Goal: Task Accomplishment & Management: Complete application form

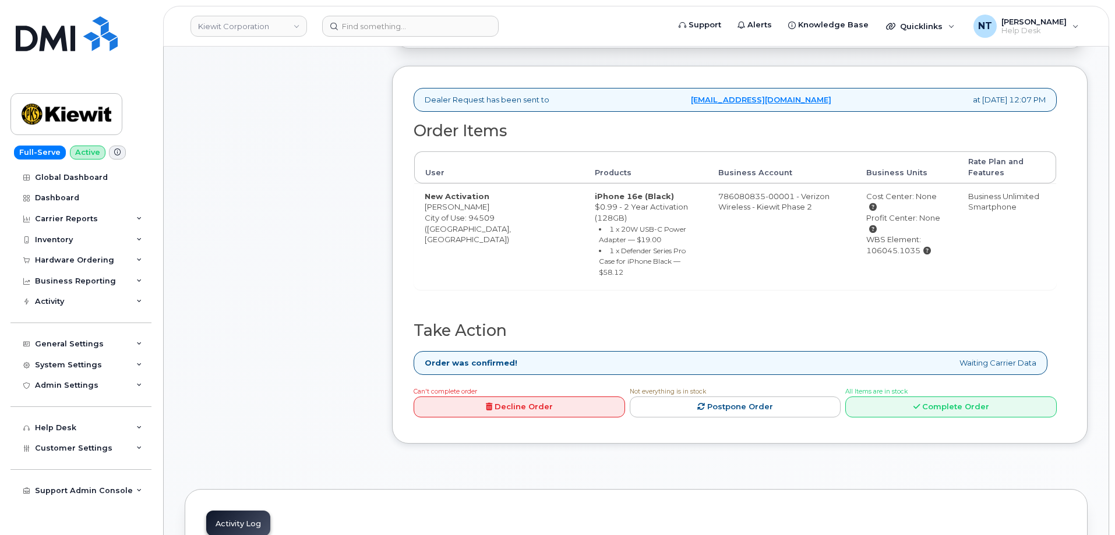
scroll to position [408, 0]
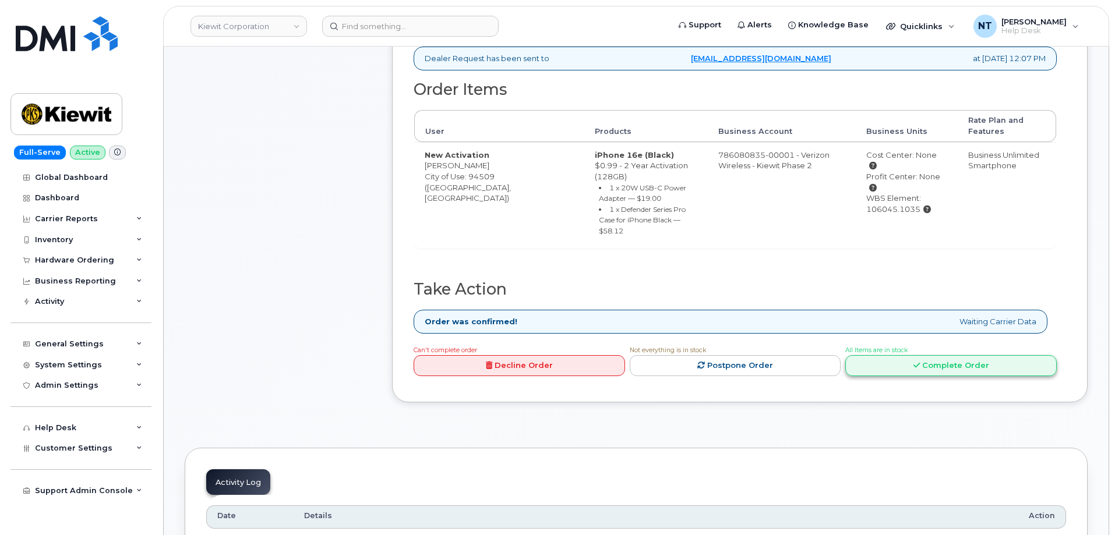
click at [959, 355] on link "Complete Order" at bounding box center [950, 366] width 211 height 22
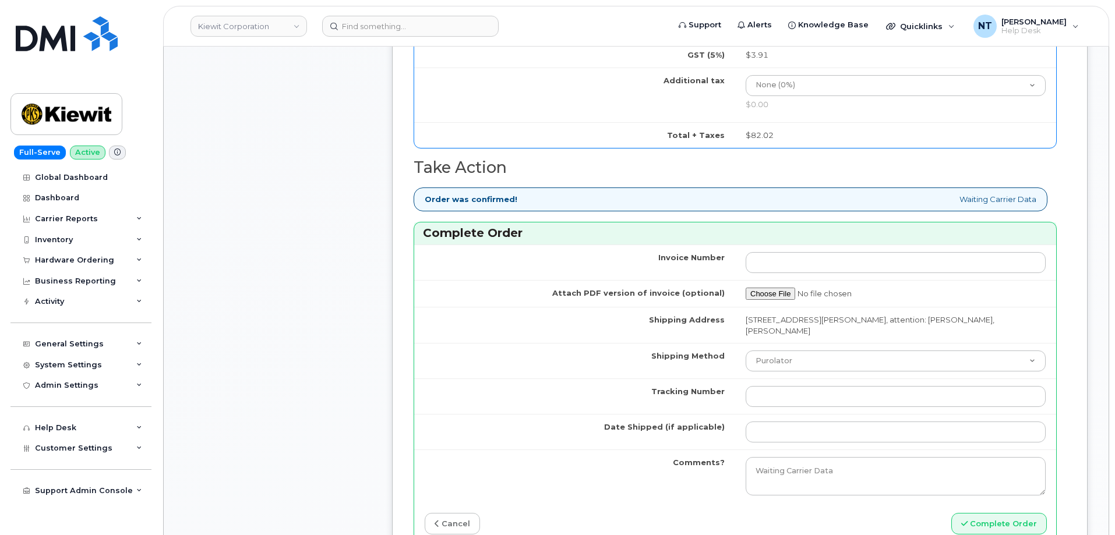
scroll to position [932, 0]
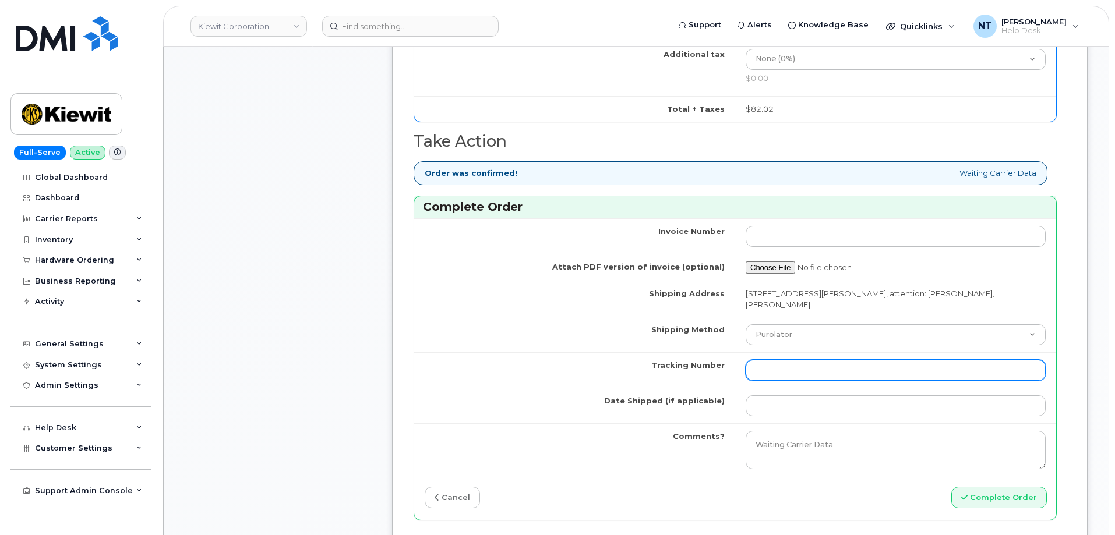
drag, startPoint x: 779, startPoint y: 372, endPoint x: 785, endPoint y: 361, distance: 12.8
click at [779, 372] on input "Tracking Number" at bounding box center [896, 370] width 300 height 21
paste input "444401119292"
type input "444401119292"
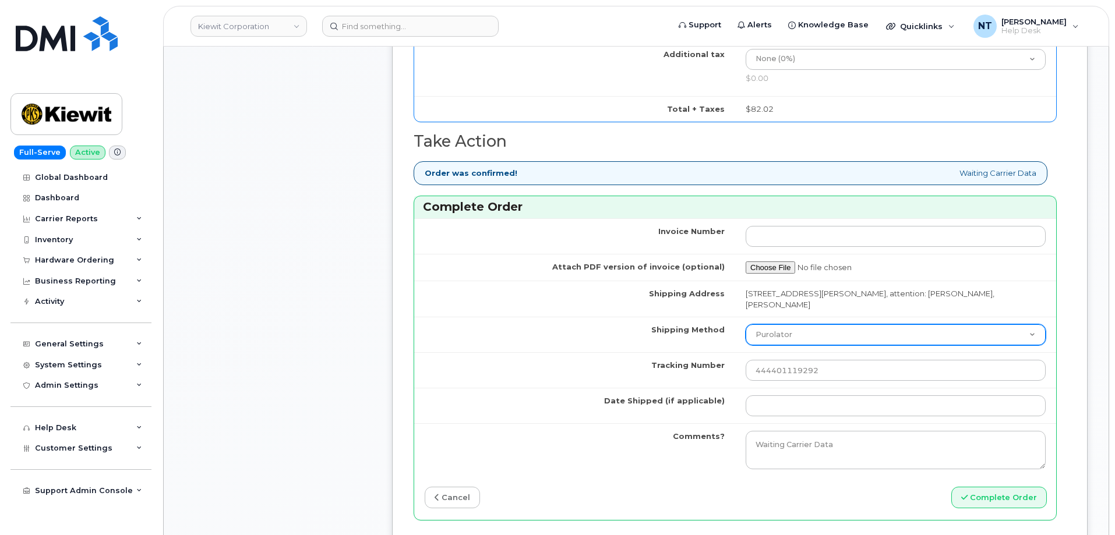
click at [788, 328] on select "Purolator UPS FedEx Canada Post Courier Other Drop Off Pick Up" at bounding box center [896, 335] width 300 height 21
select select "FedEx"
click at [746, 325] on select "Purolator UPS FedEx Canada Post Courier Other Drop Off Pick Up" at bounding box center [896, 335] width 300 height 21
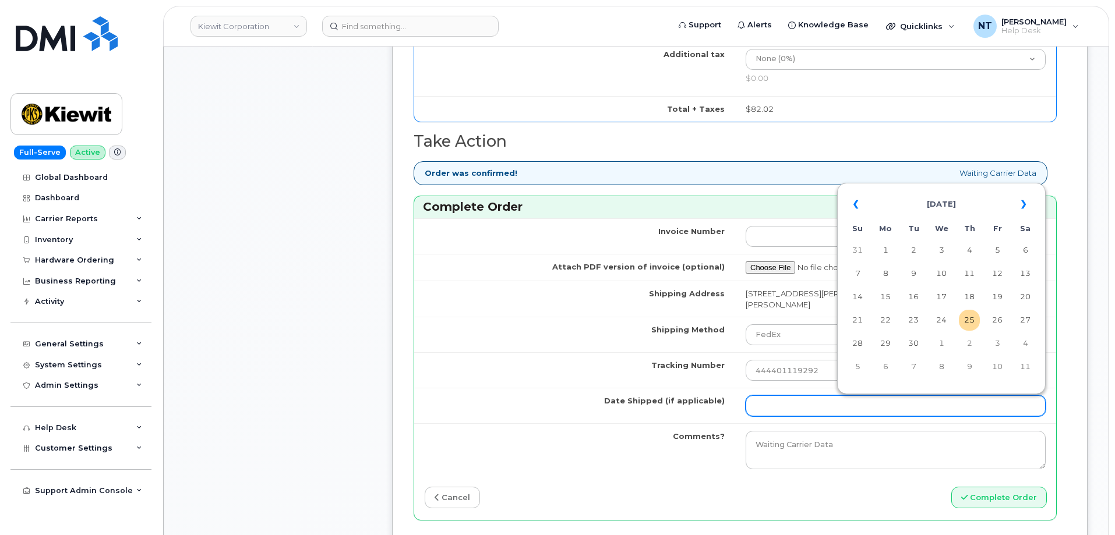
drag, startPoint x: 779, startPoint y: 404, endPoint x: 804, endPoint y: 399, distance: 25.6
click at [779, 404] on input "Date Shipped (if applicable)" at bounding box center [896, 406] width 300 height 21
click at [968, 322] on td "25" at bounding box center [969, 320] width 21 height 21
type input "[DATE]"
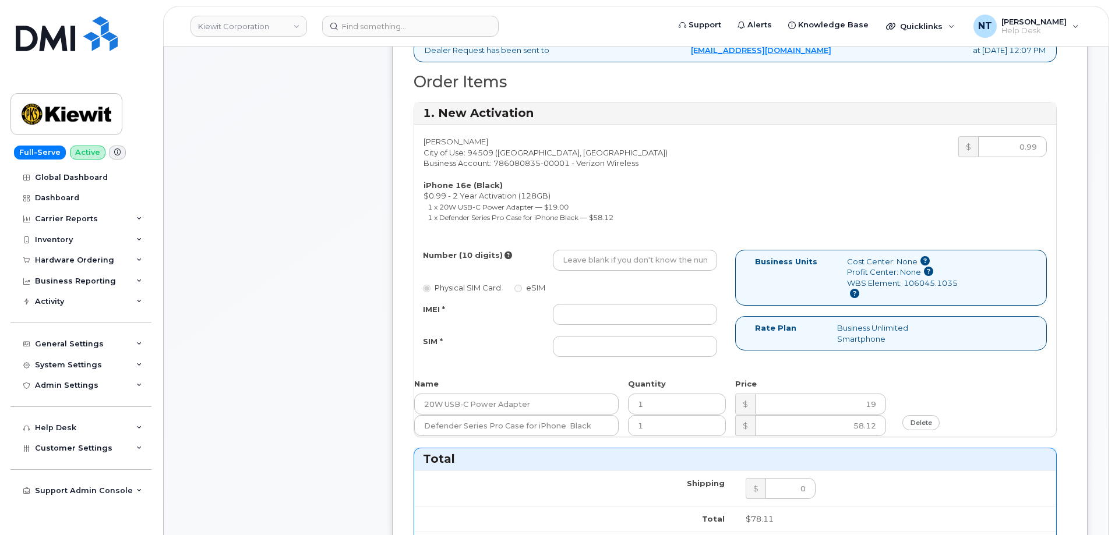
scroll to position [408, 0]
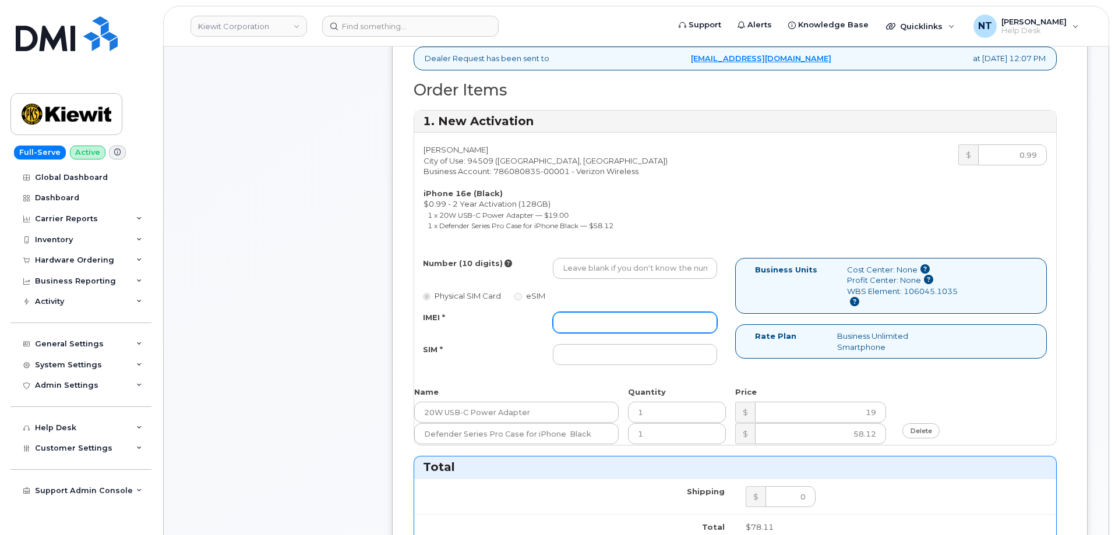
click at [578, 322] on input "IMEI *" at bounding box center [635, 322] width 164 height 21
paste input "353234881360299"
type input "353234881360299"
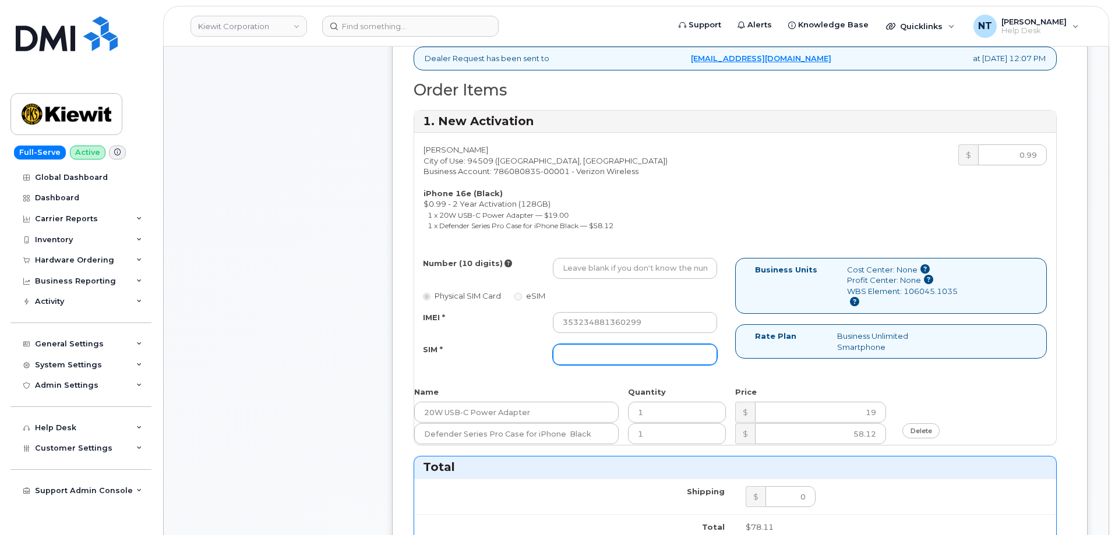
click at [631, 355] on input "SIM *" at bounding box center [635, 354] width 164 height 21
paste input "89043052010008889724021406779764"
type input "89043052010008889724021406779764"
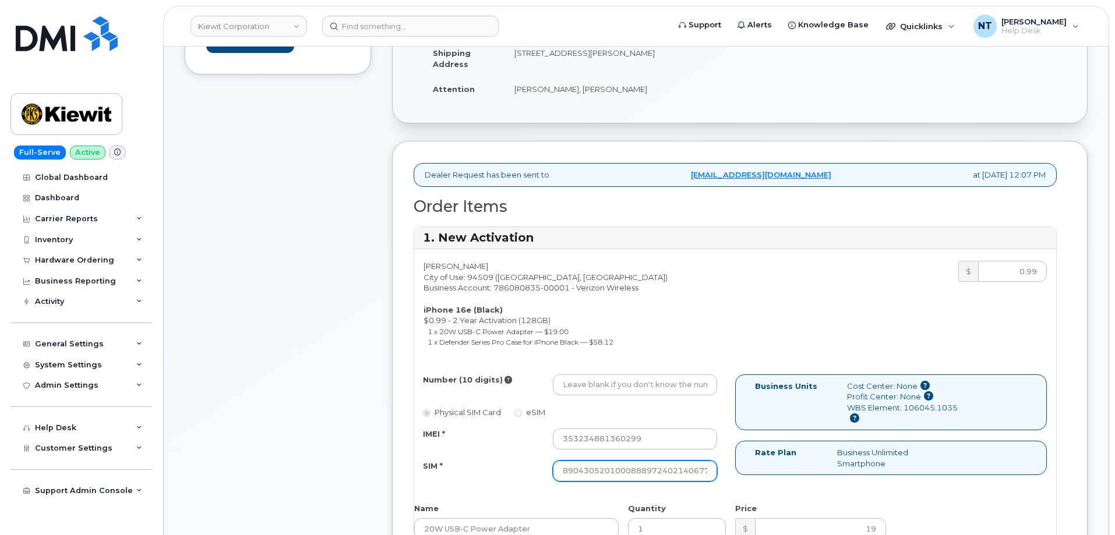
scroll to position [408, 0]
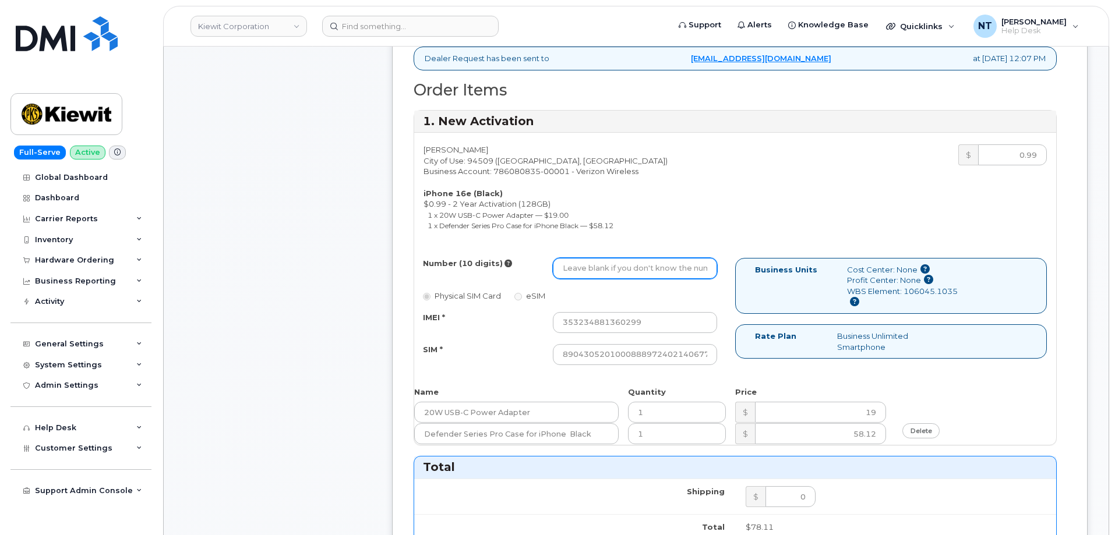
click at [618, 260] on input "Number (10 digits)" at bounding box center [635, 268] width 164 height 21
paste input "925-665-2471"
drag, startPoint x: 600, startPoint y: 269, endPoint x: 621, endPoint y: 269, distance: 21.6
click at [600, 269] on input "925-665-2471" at bounding box center [635, 268] width 164 height 21
click at [560, 273] on input "9256652471" at bounding box center [635, 268] width 164 height 21
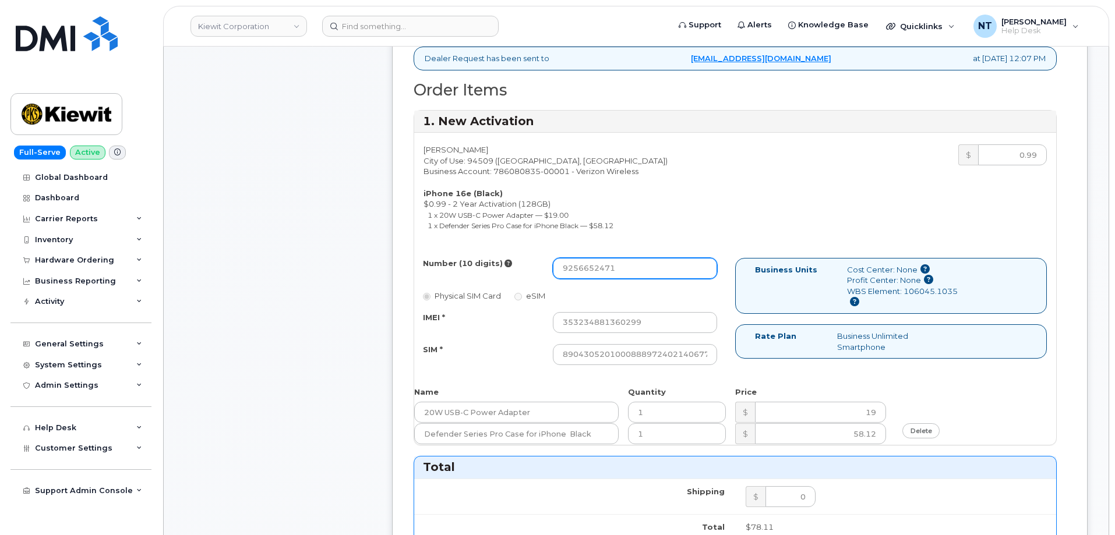
drag, startPoint x: 580, startPoint y: 271, endPoint x: 594, endPoint y: 273, distance: 13.5
click at [594, 273] on input "9256652471" at bounding box center [635, 268] width 164 height 21
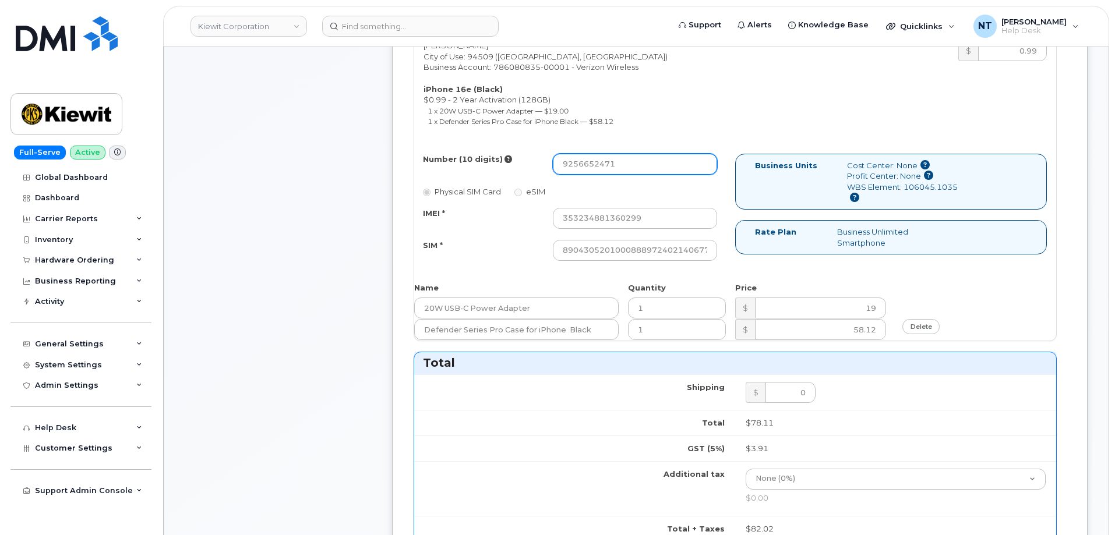
scroll to position [524, 0]
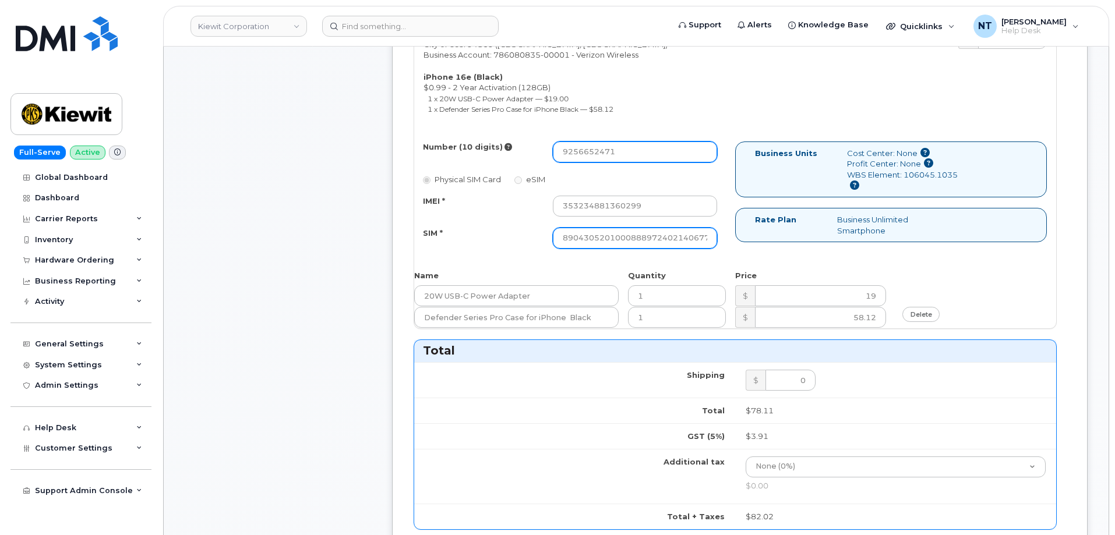
type input "9256652471"
drag, startPoint x: 669, startPoint y: 238, endPoint x: 764, endPoint y: 244, distance: 94.6
click at [764, 244] on div "Number (10 digits) 9256652471 Physical SIM Card eSIM IMEI * 353234881360299 SIM…" at bounding box center [735, 201] width 642 height 118
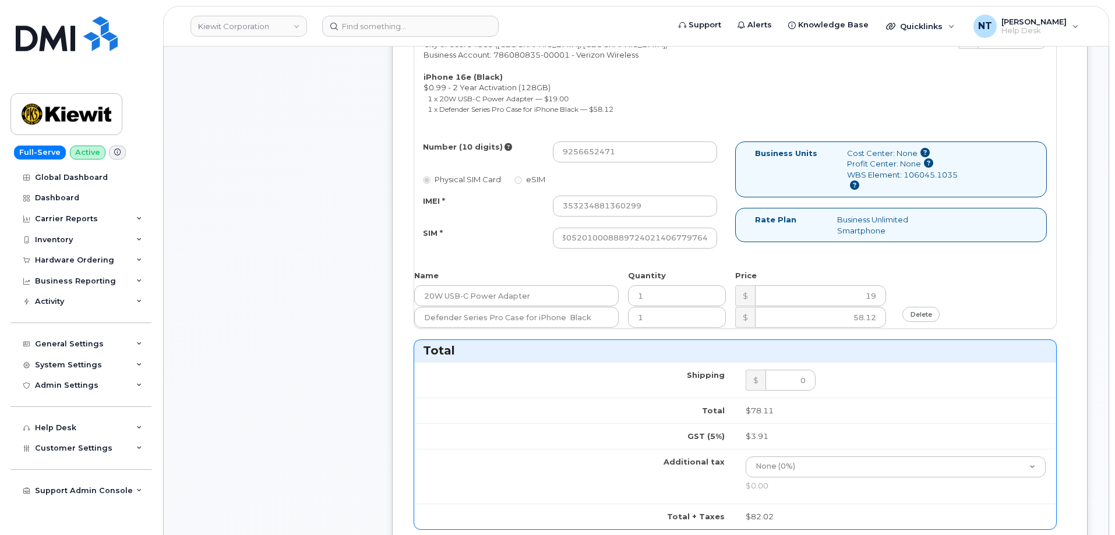
scroll to position [0, 0]
click at [283, 220] on div "Comments Leave Comment" at bounding box center [278, 340] width 186 height 1276
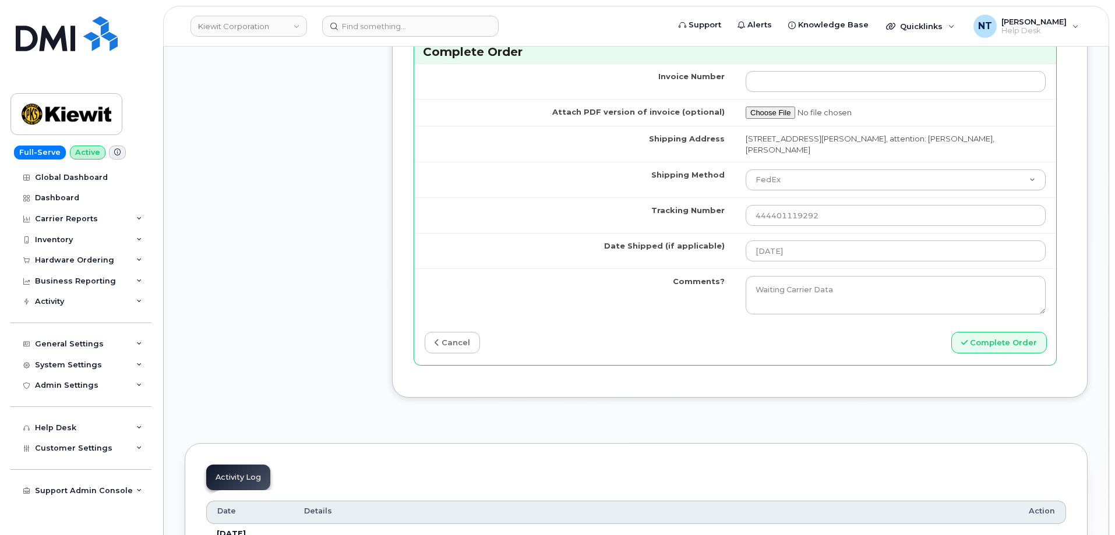
scroll to position [1107, 0]
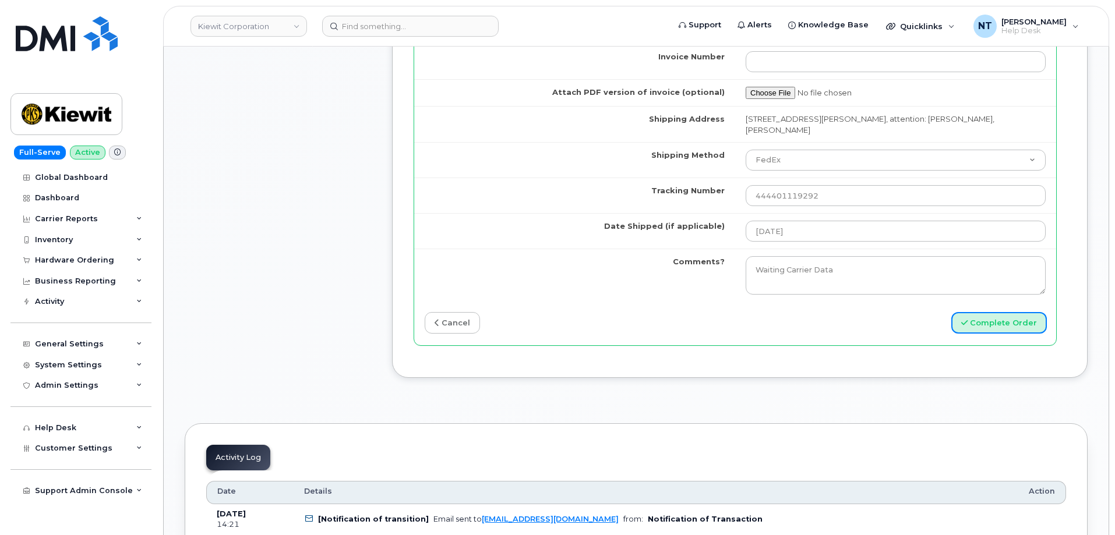
drag, startPoint x: 995, startPoint y: 324, endPoint x: 285, endPoint y: 245, distance: 714.6
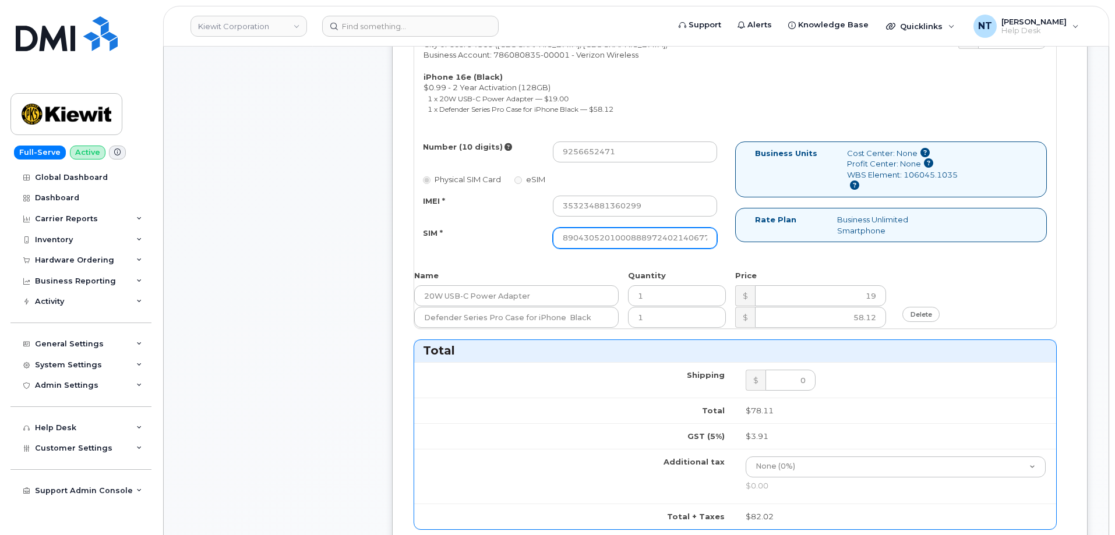
scroll to position [0, 23]
drag, startPoint x: 665, startPoint y: 240, endPoint x: 733, endPoint y: 244, distance: 68.3
click at [733, 244] on div "Number (10 digits) 9256652471 Physical SIM Card eSIM IMEI * 353234881360299 SIM…" at bounding box center [574, 201] width 321 height 118
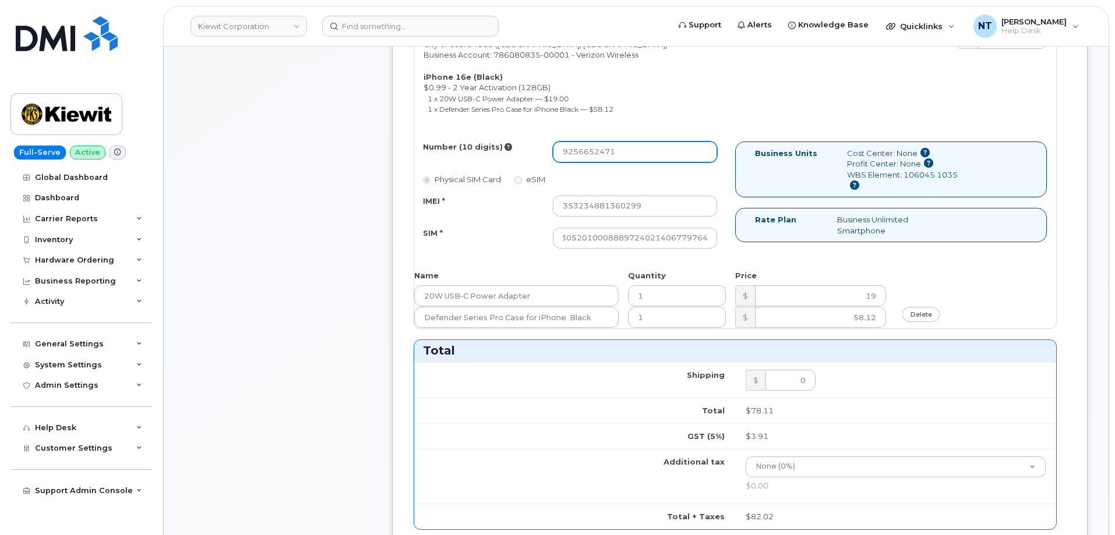
scroll to position [0, 0]
drag, startPoint x: 579, startPoint y: 156, endPoint x: 593, endPoint y: 158, distance: 14.2
click at [593, 158] on input "9256652471" at bounding box center [635, 152] width 164 height 21
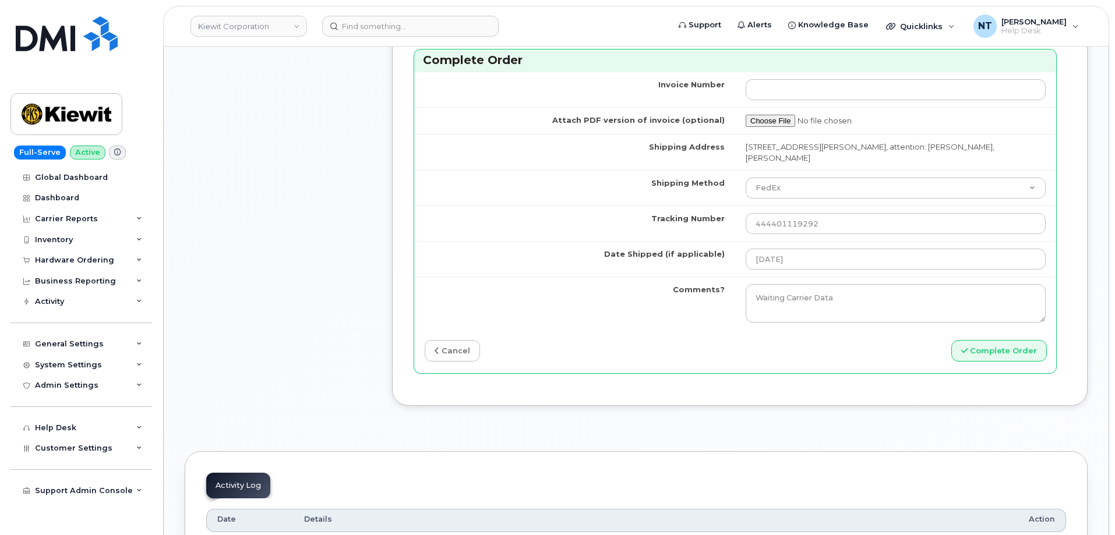
scroll to position [1107, 0]
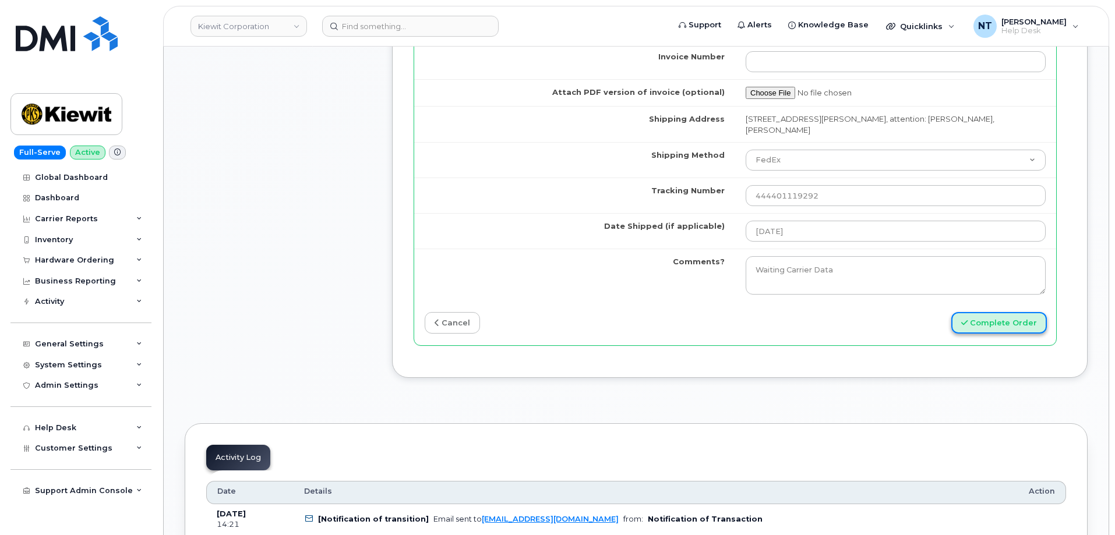
click at [1005, 320] on button "Complete Order" at bounding box center [999, 323] width 96 height 22
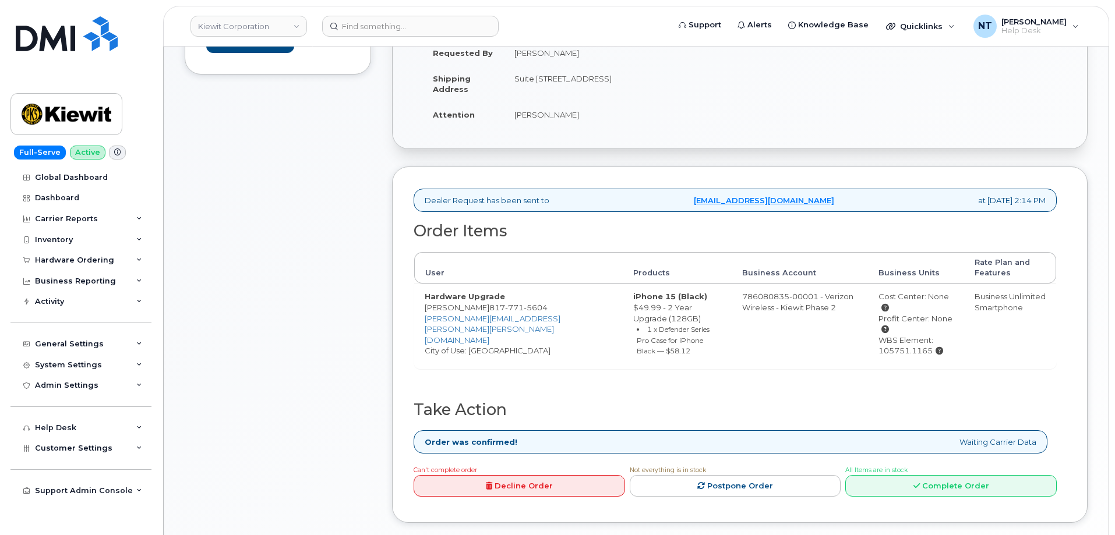
scroll to position [351, 0]
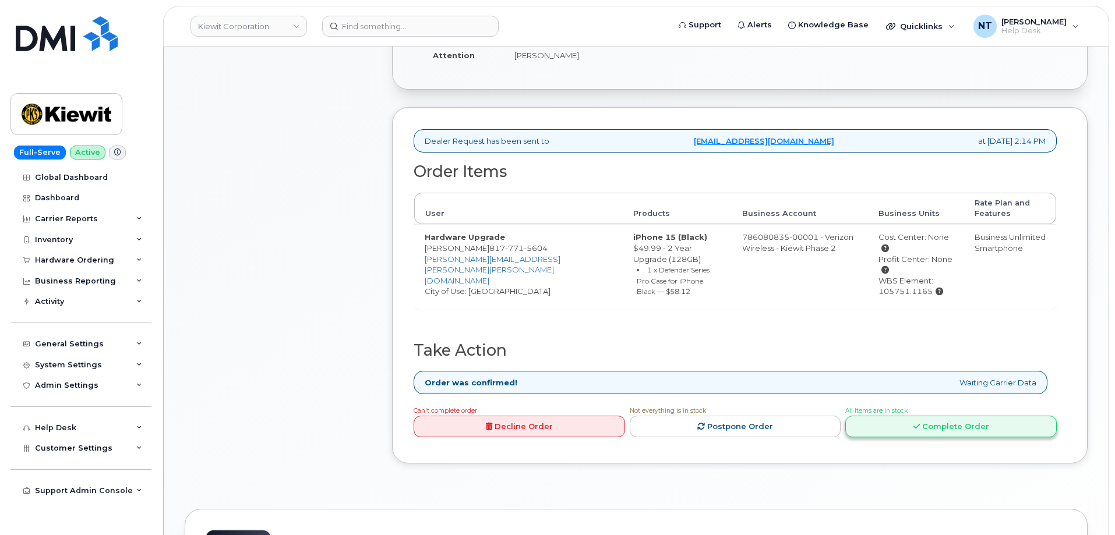
click at [959, 421] on link "Complete Order" at bounding box center [950, 427] width 211 height 22
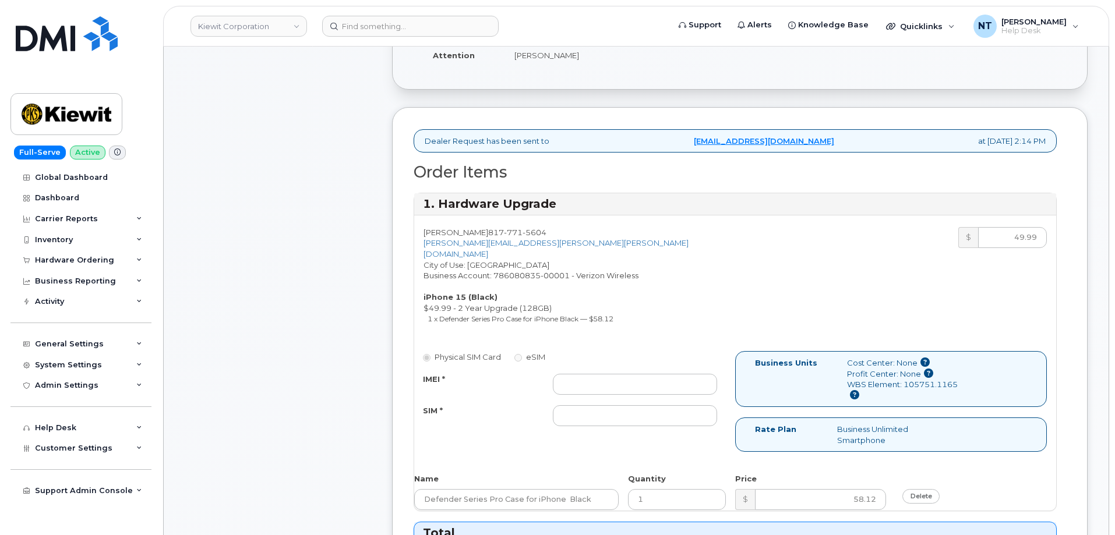
click at [635, 384] on div "IMEI * SIM *" at bounding box center [570, 400] width 312 height 53
click at [636, 378] on input "IMEI *" at bounding box center [635, 384] width 164 height 21
paste input "357491838929081"
type input "357491838929081"
click at [623, 411] on input "SIM *" at bounding box center [635, 415] width 164 height 21
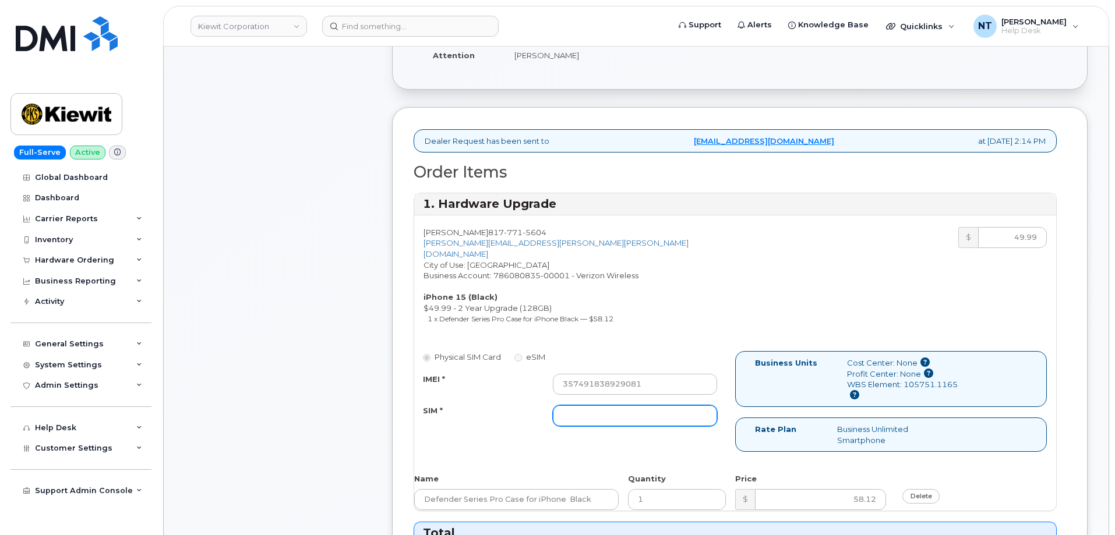
paste input "89049032007208888800211993980424"
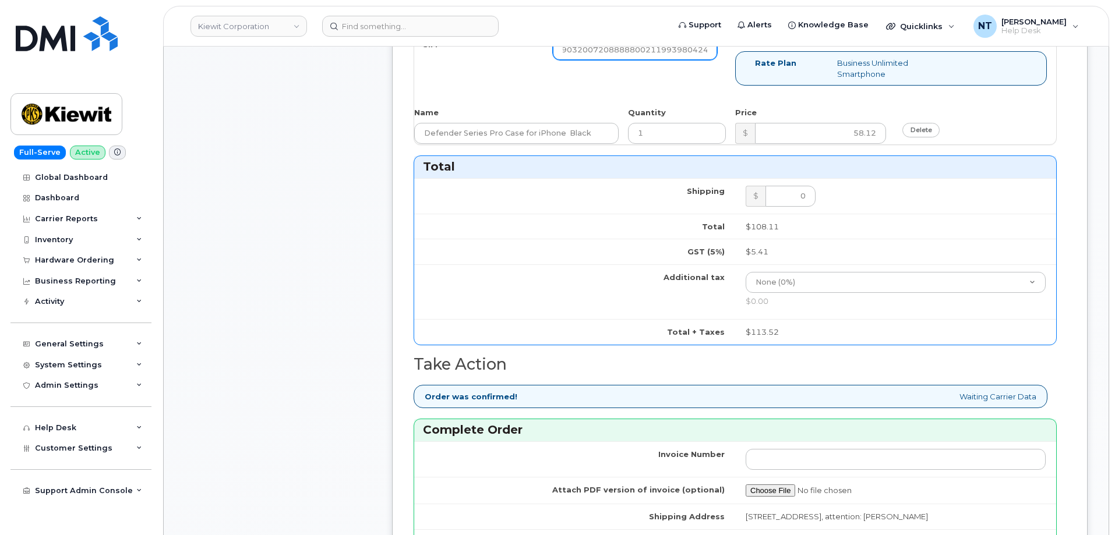
scroll to position [933, 0]
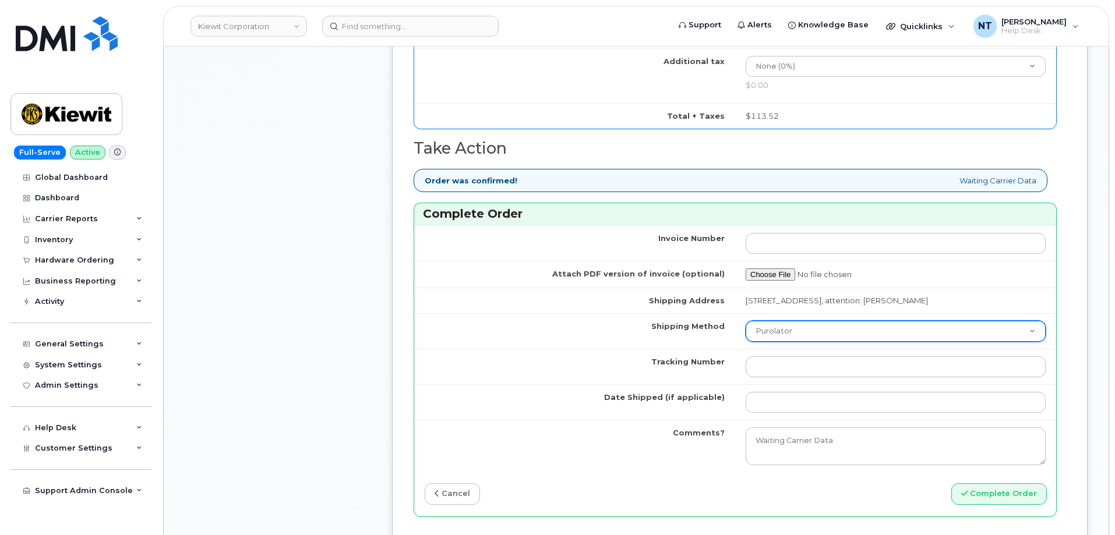
type input "89049032007208888800211993980424"
click at [795, 321] on select "Purolator UPS FedEx Canada Post Courier Other Drop Off Pick Up" at bounding box center [896, 331] width 300 height 21
select select "FedEx"
click at [746, 321] on select "Purolator UPS FedEx Canada Post Courier Other Drop Off Pick Up" at bounding box center [896, 331] width 300 height 21
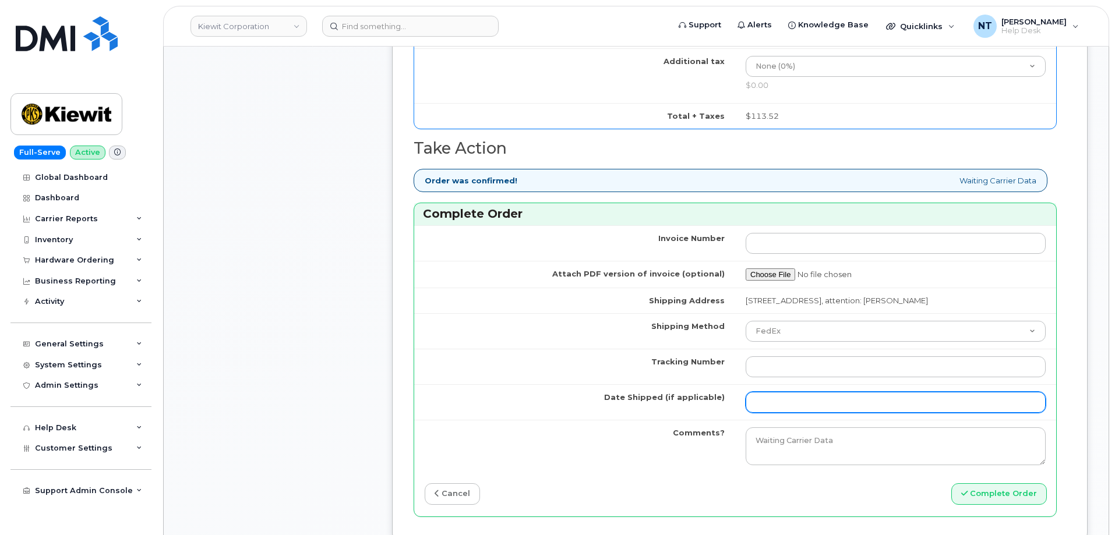
click at [788, 392] on input "Date Shipped (if applicable)" at bounding box center [896, 402] width 300 height 21
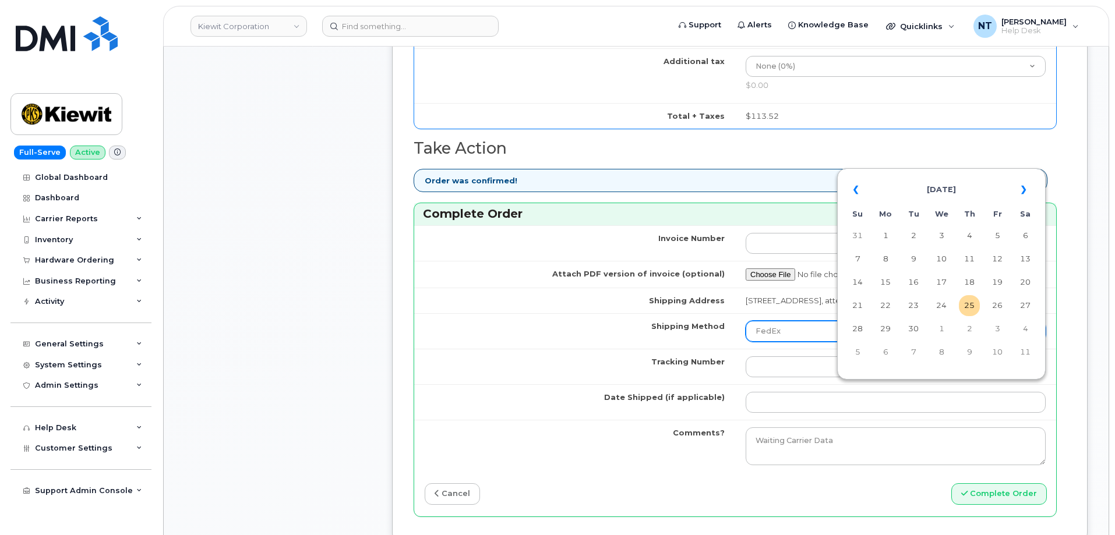
drag, startPoint x: 965, startPoint y: 307, endPoint x: 949, endPoint y: 313, distance: 16.8
click at [965, 307] on td "25" at bounding box center [969, 305] width 21 height 21
type input "[DATE]"
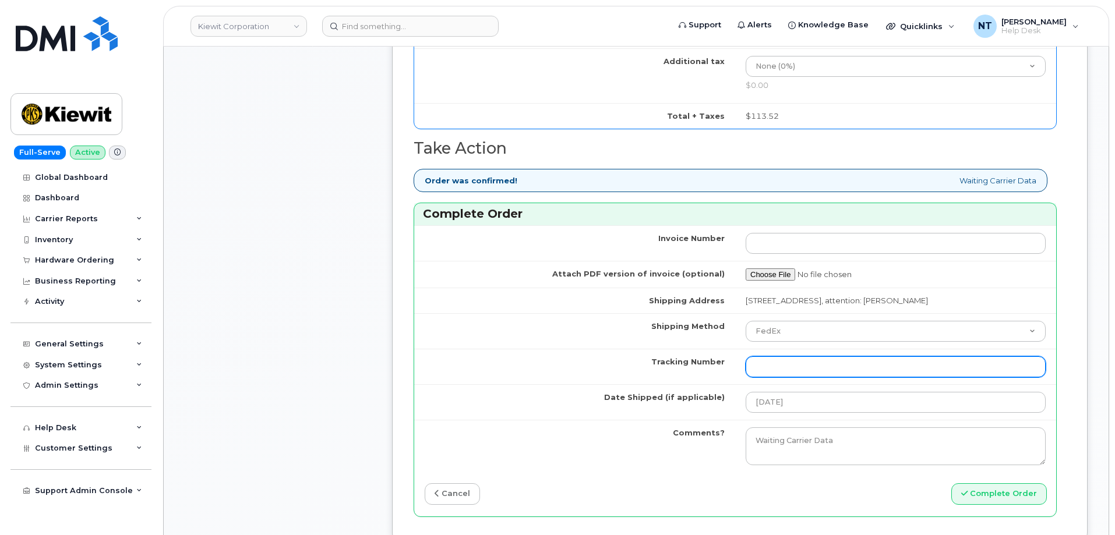
click at [784, 357] on input "Tracking Number" at bounding box center [896, 367] width 300 height 21
paste input "444401119307"
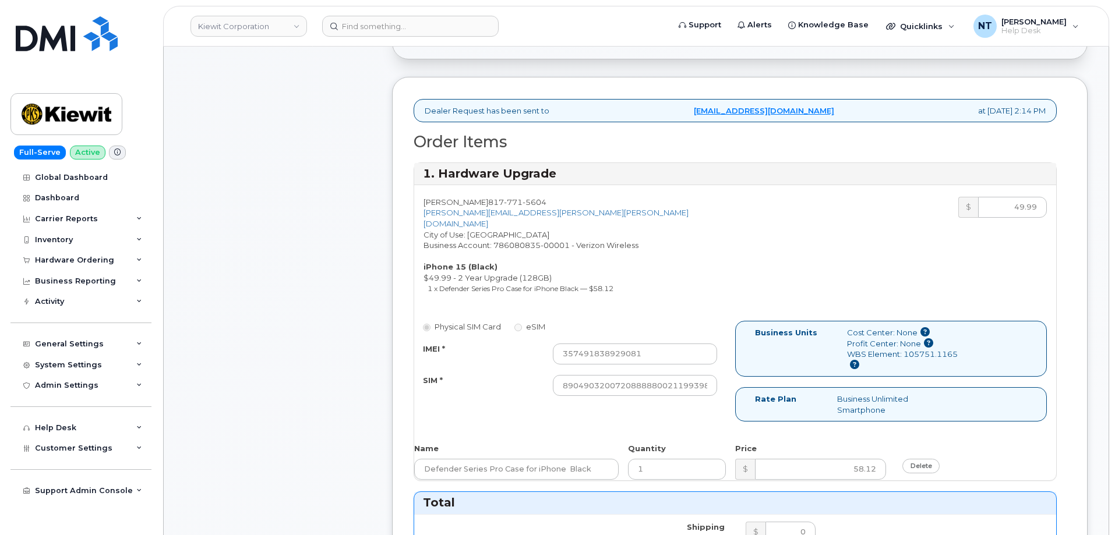
scroll to position [351, 0]
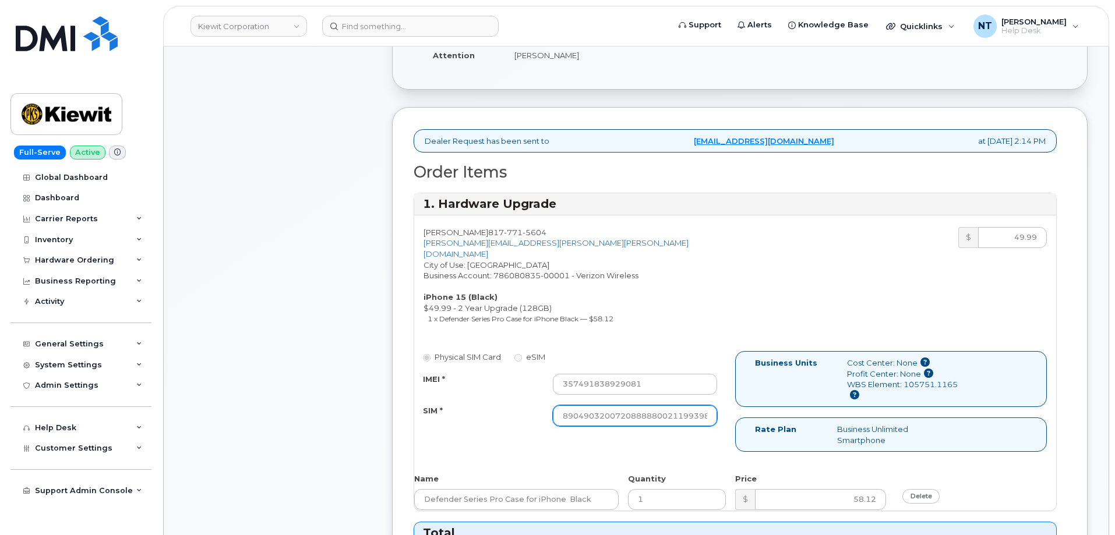
type input "444401119307"
drag, startPoint x: 668, startPoint y: 407, endPoint x: 729, endPoint y: 419, distance: 62.8
click at [729, 419] on div "Physical SIM Card eSIM IMEI * 357491838929081 SIM * 890490320072088888002119939…" at bounding box center [574, 394] width 321 height 86
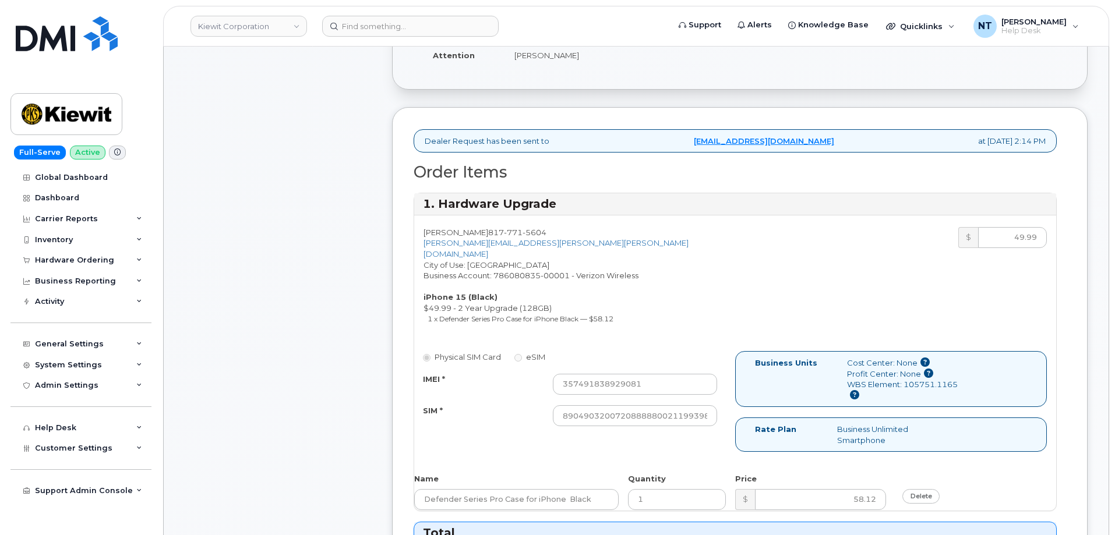
click at [343, 394] on div "Comments Leave Comment" at bounding box center [278, 512] width 186 height 1273
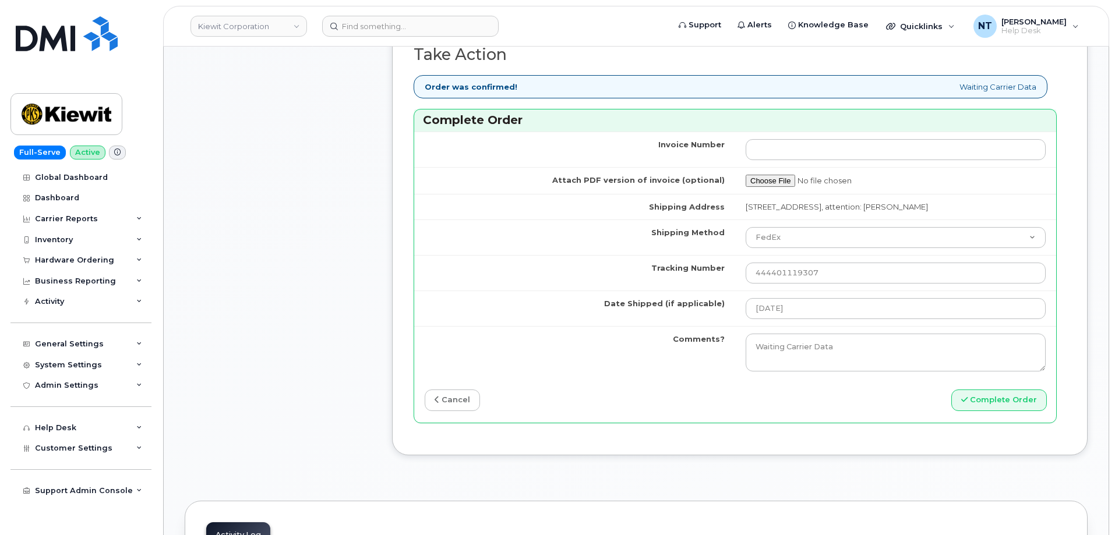
scroll to position [1050, 0]
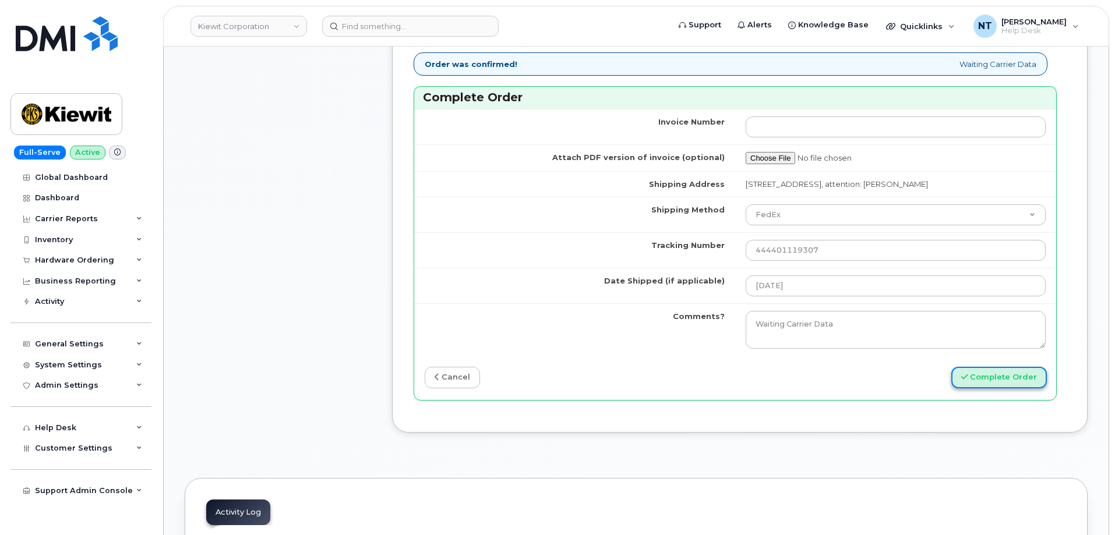
click at [996, 370] on button "Complete Order" at bounding box center [999, 378] width 96 height 22
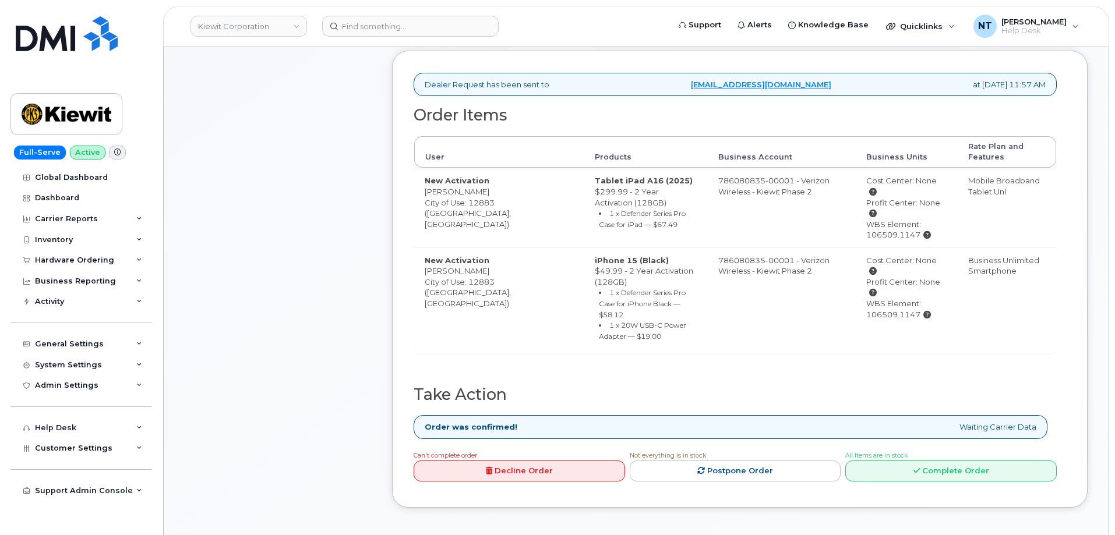
scroll to position [408, 0]
click at [996, 460] on link "Complete Order" at bounding box center [950, 471] width 211 height 22
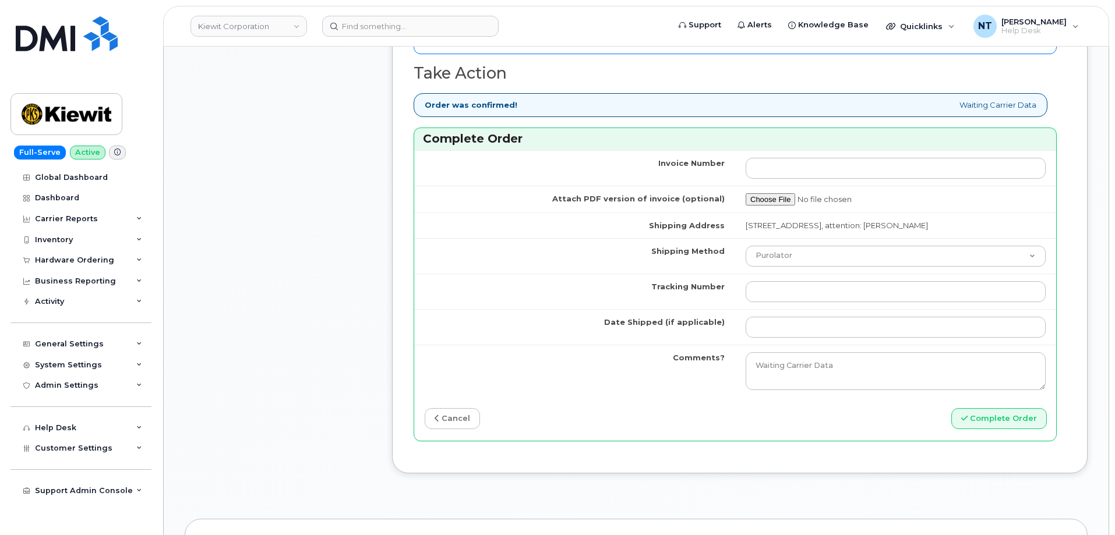
scroll to position [1340, 0]
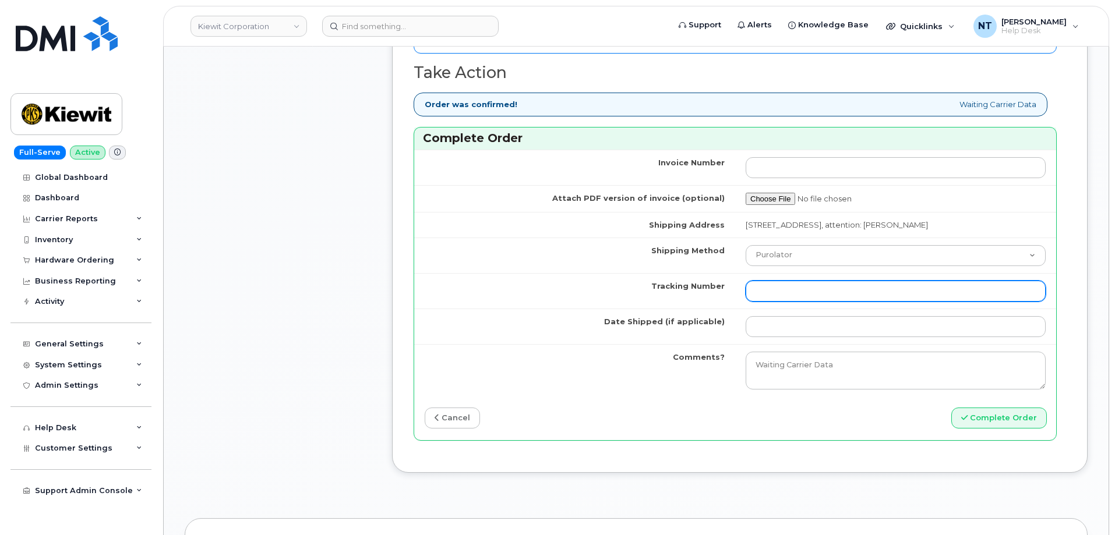
click at [795, 302] on input "Tracking Number" at bounding box center [896, 291] width 300 height 21
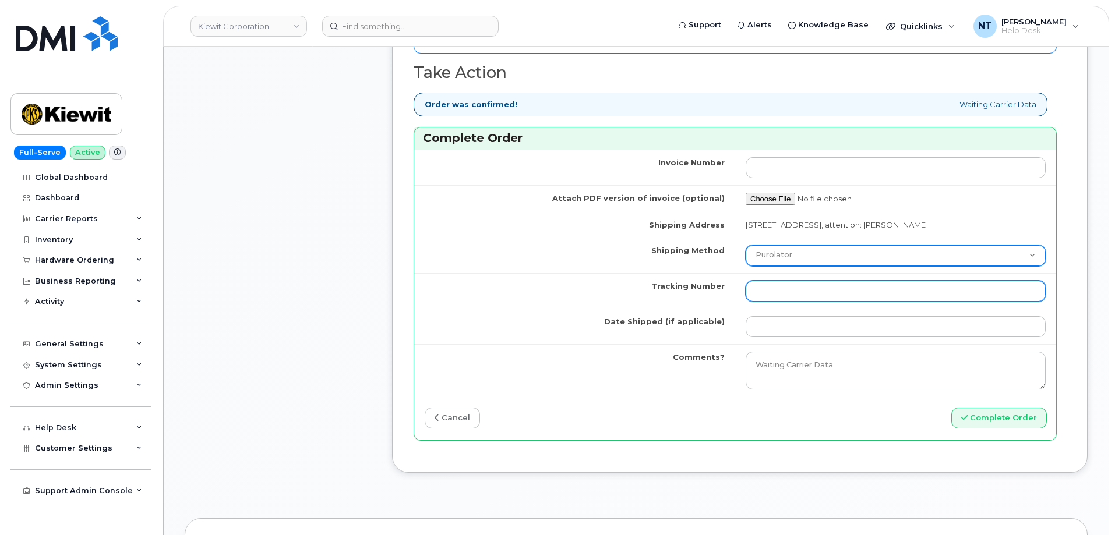
paste input "444401119329"
type input "444401119329"
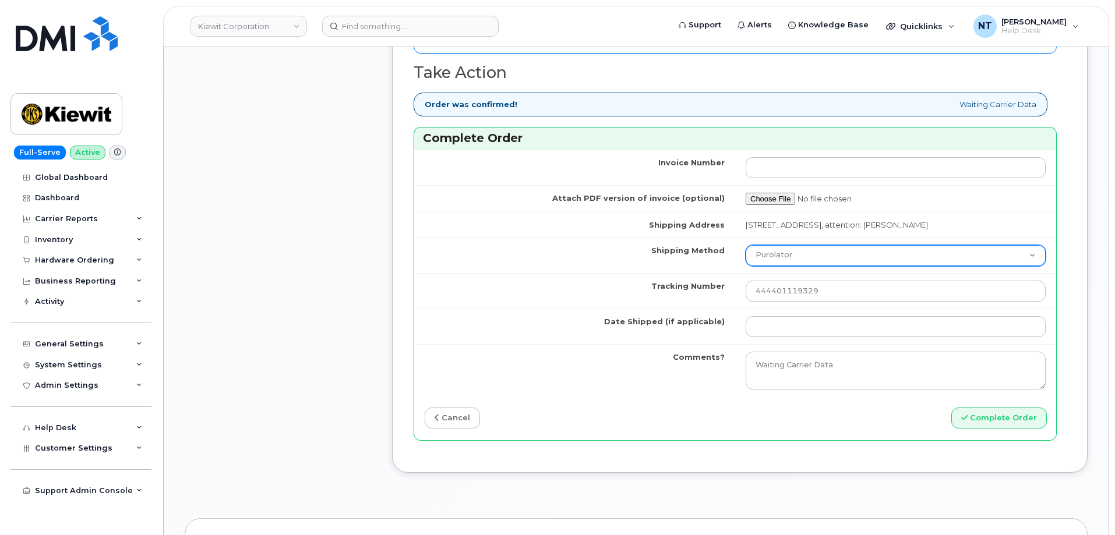
click at [807, 260] on select "Purolator UPS FedEx Canada Post Courier Other Drop Off Pick Up" at bounding box center [896, 255] width 300 height 21
select select "FedEx"
click at [746, 256] on select "Purolator UPS FedEx Canada Post Courier Other Drop Off Pick Up" at bounding box center [896, 255] width 300 height 21
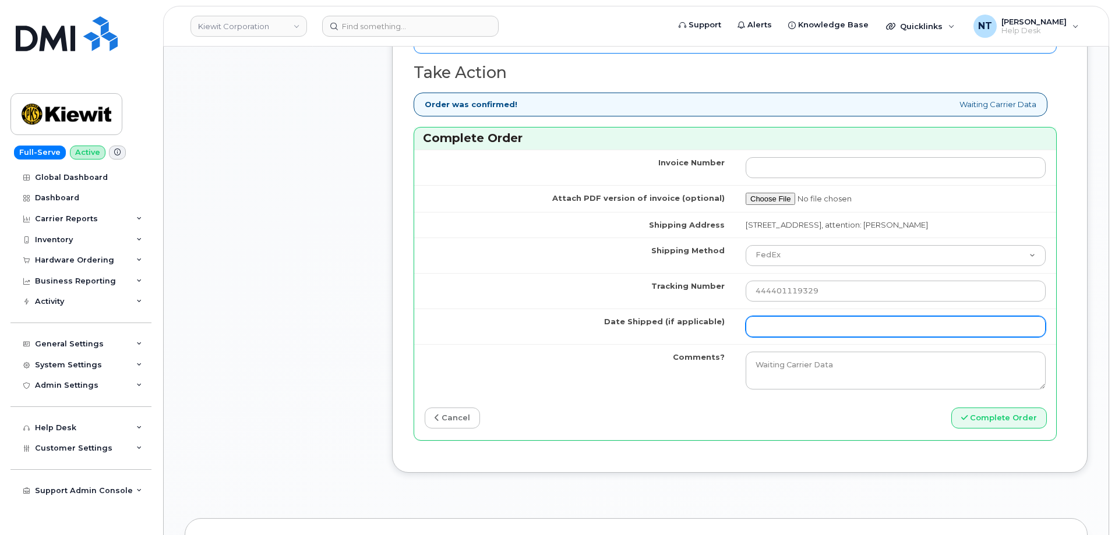
click at [787, 337] on input "Date Shipped (if applicable)" at bounding box center [896, 326] width 300 height 21
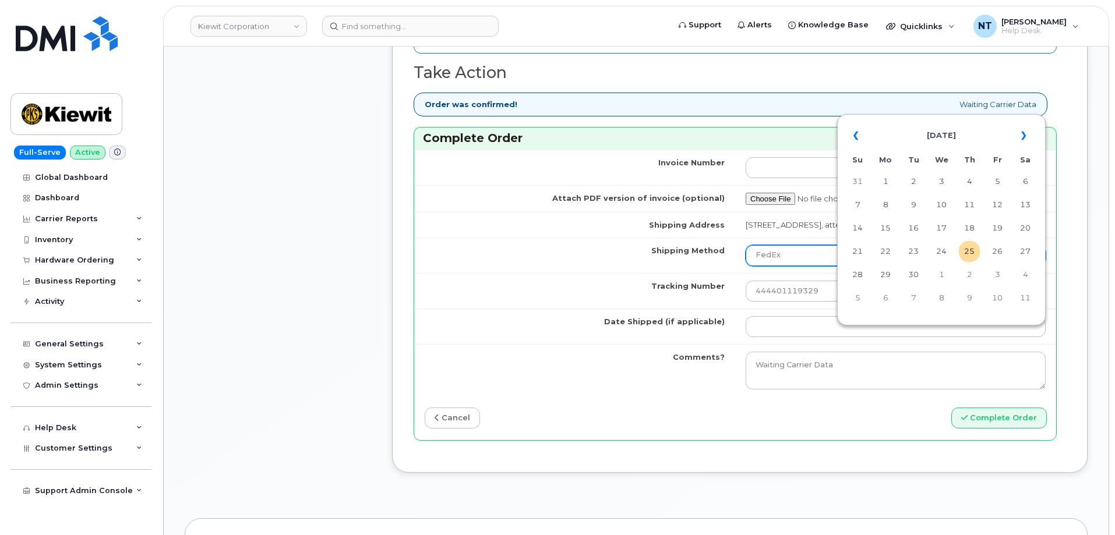
drag, startPoint x: 967, startPoint y: 249, endPoint x: 938, endPoint y: 258, distance: 29.7
click at [967, 249] on td "25" at bounding box center [969, 251] width 21 height 21
type input "[DATE]"
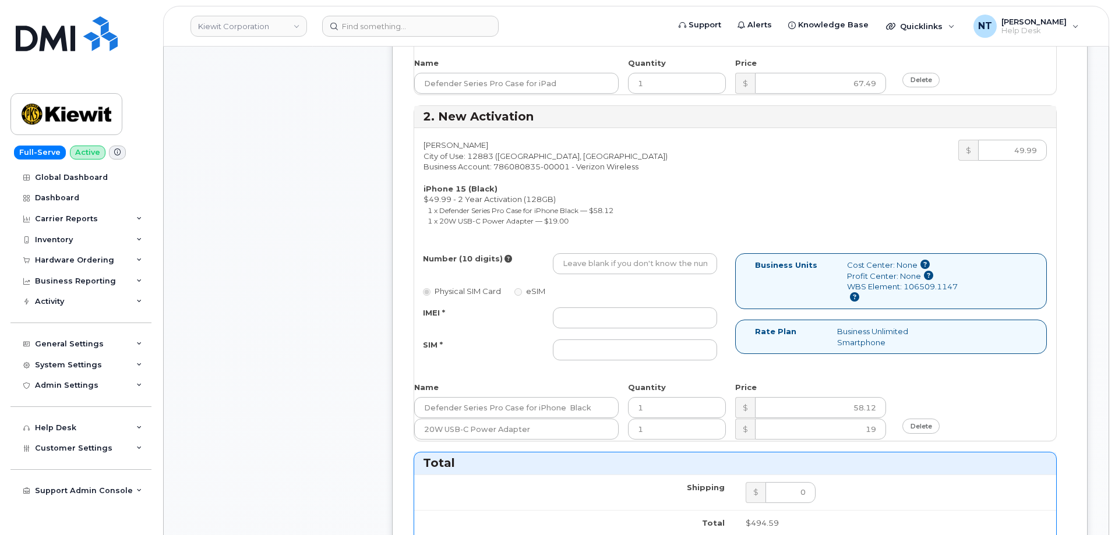
scroll to position [757, 0]
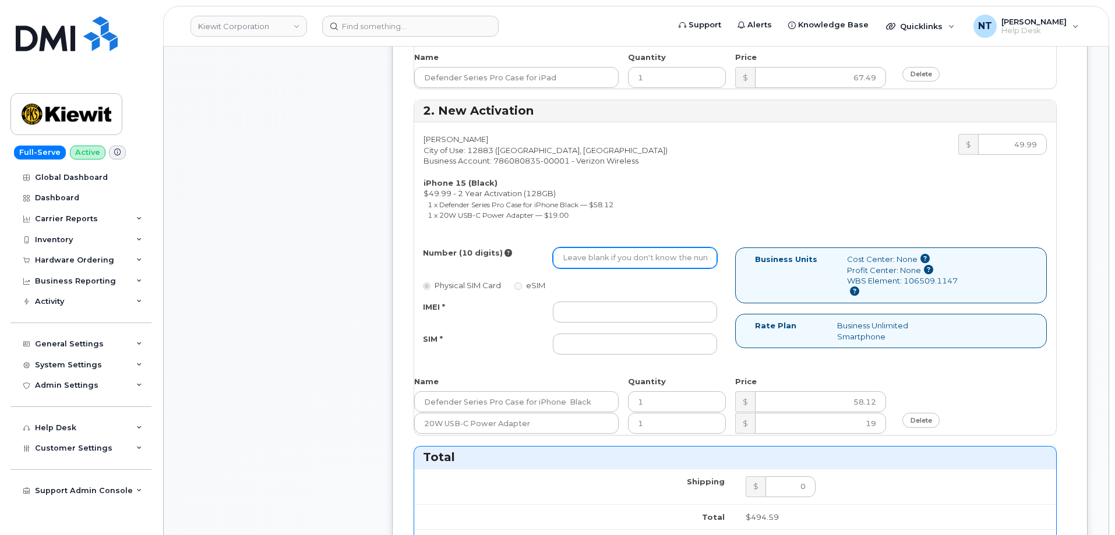
click at [613, 261] on input "Number (10 digits)" at bounding box center [635, 258] width 164 height 21
paste input "602-890-4495"
click at [598, 259] on input "602-890-4495" at bounding box center [635, 258] width 164 height 21
drag, startPoint x: 578, startPoint y: 256, endPoint x: 592, endPoint y: 260, distance: 14.4
click at [592, 260] on input "6028904495" at bounding box center [635, 258] width 164 height 21
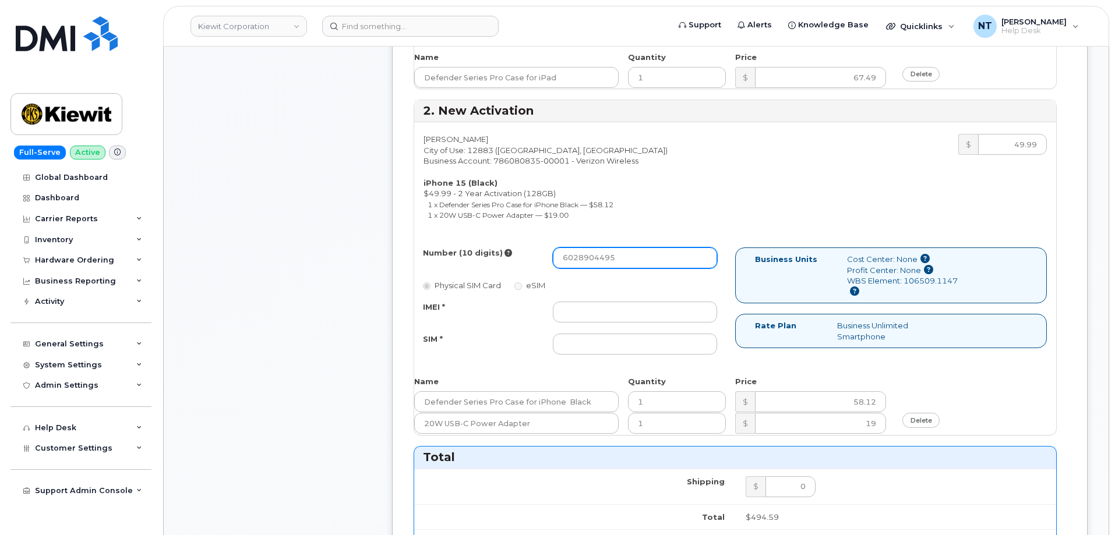
type input "6028904495"
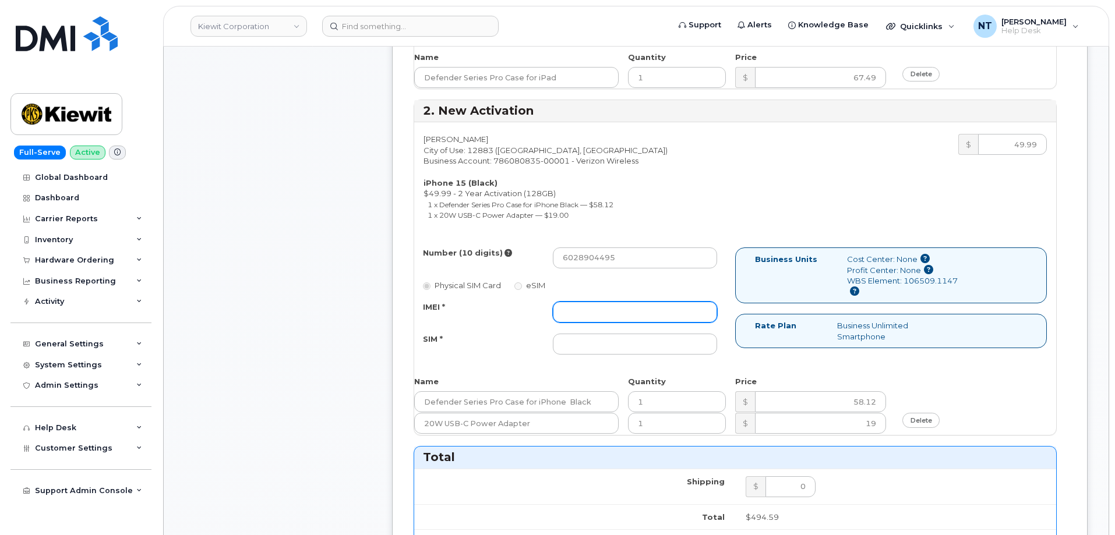
click at [600, 308] on input "IMEI *" at bounding box center [635, 312] width 164 height 21
paste input "353662255883357"
type input "353662255883357"
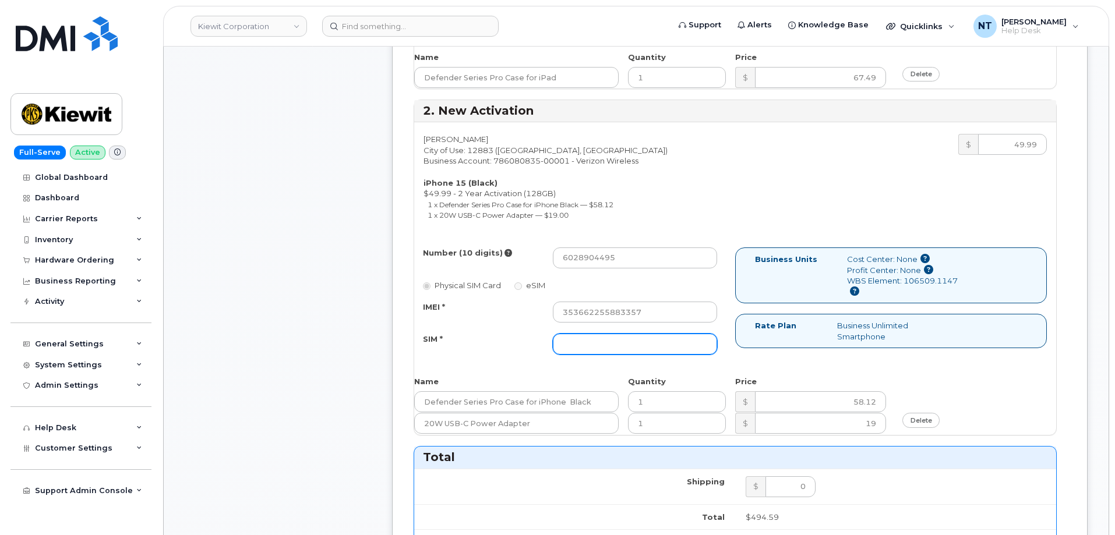
click at [603, 339] on input "SIM *" at bounding box center [635, 344] width 164 height 21
paste input "89049032007208888800208534529356"
type input "89049032007208888800208534529356"
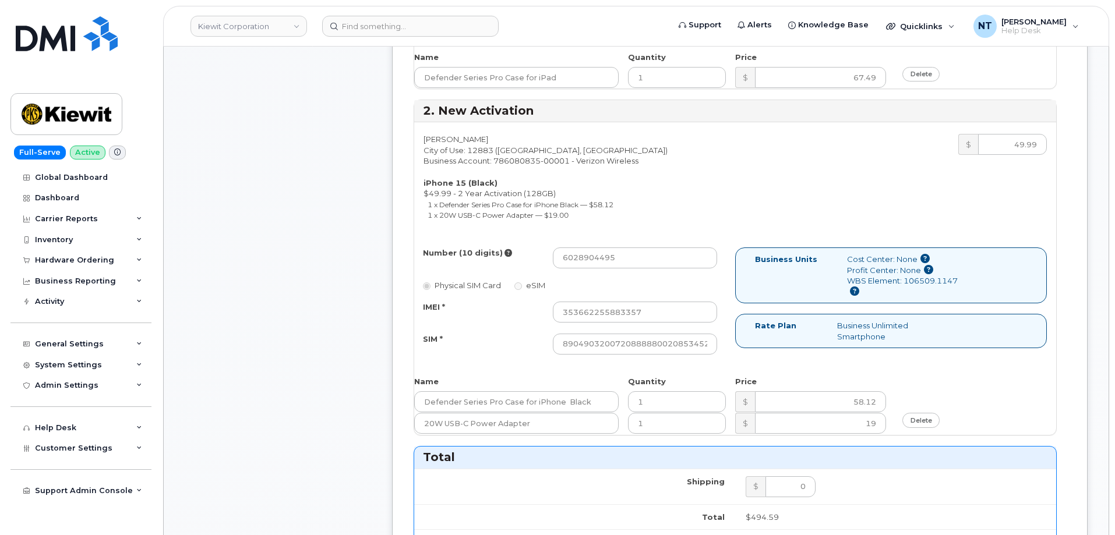
click at [318, 330] on div "Comments Leave Comment" at bounding box center [278, 271] width 186 height 1604
drag, startPoint x: 685, startPoint y: 345, endPoint x: 724, endPoint y: 345, distance: 39.0
click at [724, 345] on div "89049032007208888800208534529356" at bounding box center [635, 344] width 182 height 21
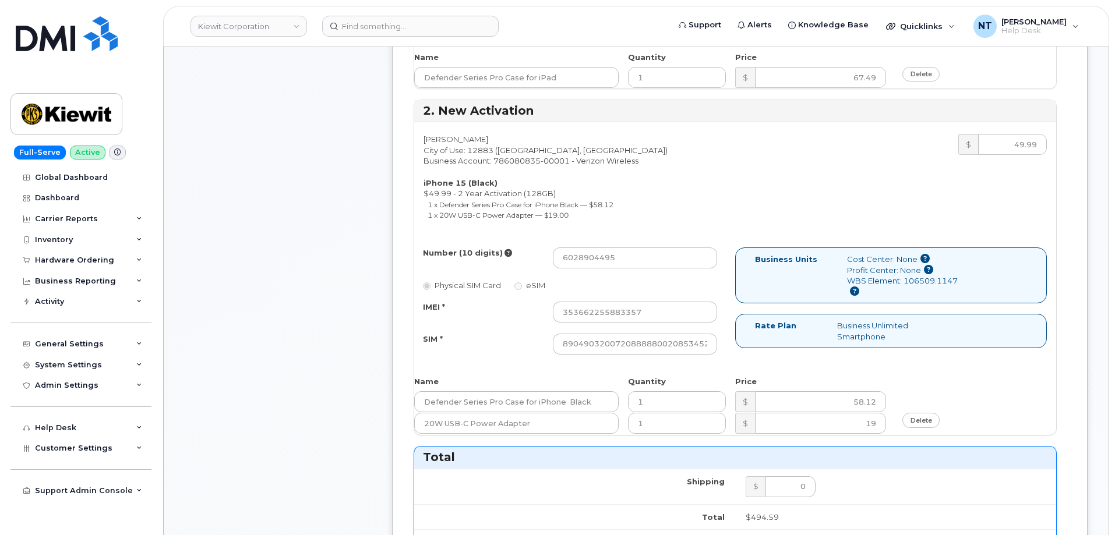
click at [724, 341] on div "89049032007208888800208534529356" at bounding box center [635, 344] width 182 height 21
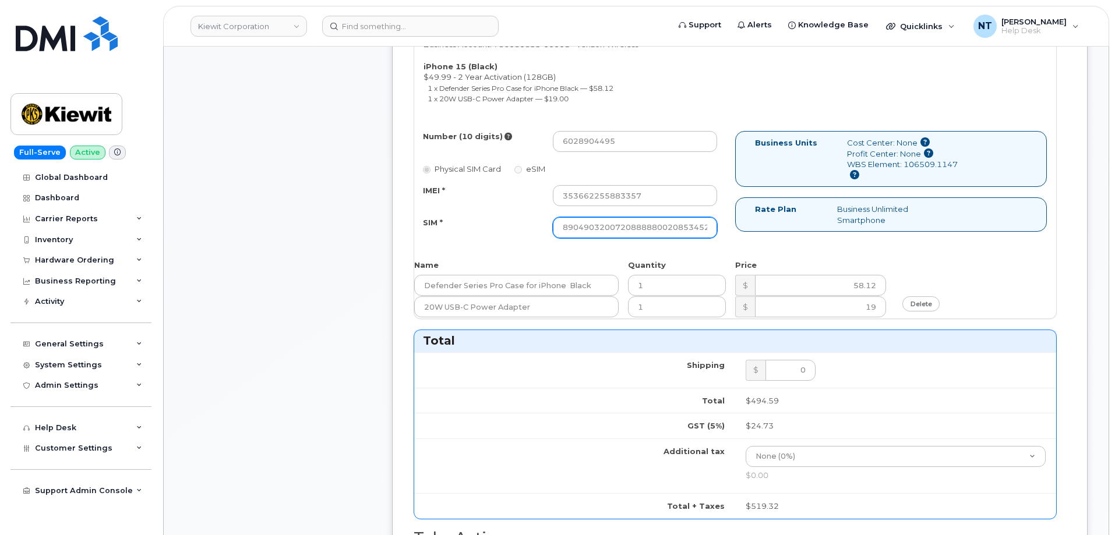
scroll to position [0, 23]
drag, startPoint x: 667, startPoint y: 228, endPoint x: 750, endPoint y: 235, distance: 84.2
click at [750, 235] on div "Number (10 digits) 6028904495 Physical SIM Card eSIM IMEI * 353662255883357 SIM…" at bounding box center [735, 190] width 642 height 118
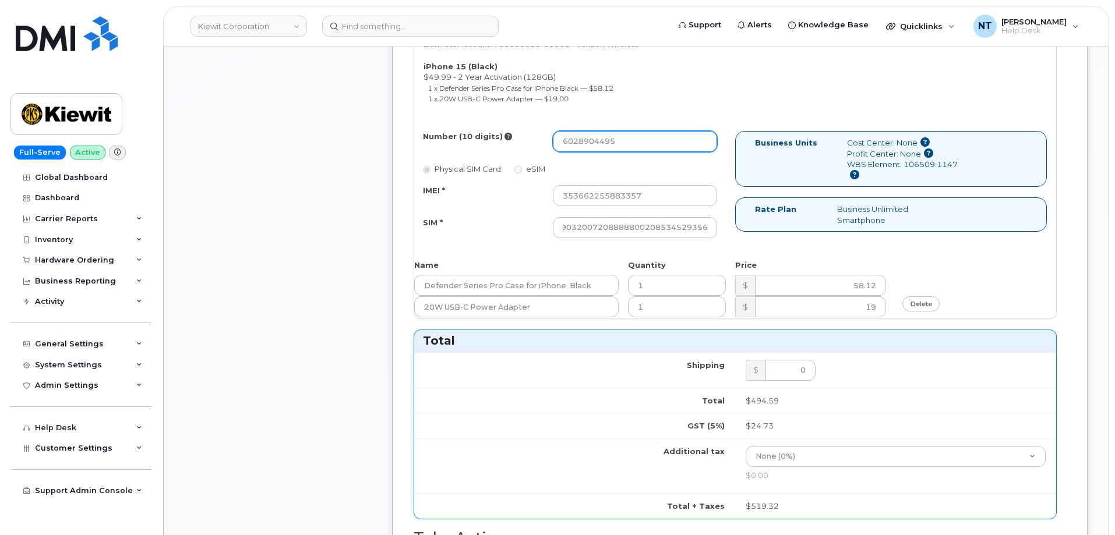
scroll to position [0, 0]
click at [582, 143] on input "6028904495" at bounding box center [635, 141] width 164 height 21
drag, startPoint x: 577, startPoint y: 143, endPoint x: 593, endPoint y: 145, distance: 15.3
click at [593, 145] on input "6028904495" at bounding box center [635, 141] width 164 height 21
click at [313, 193] on div "Comments Leave Comment" at bounding box center [278, 155] width 186 height 1604
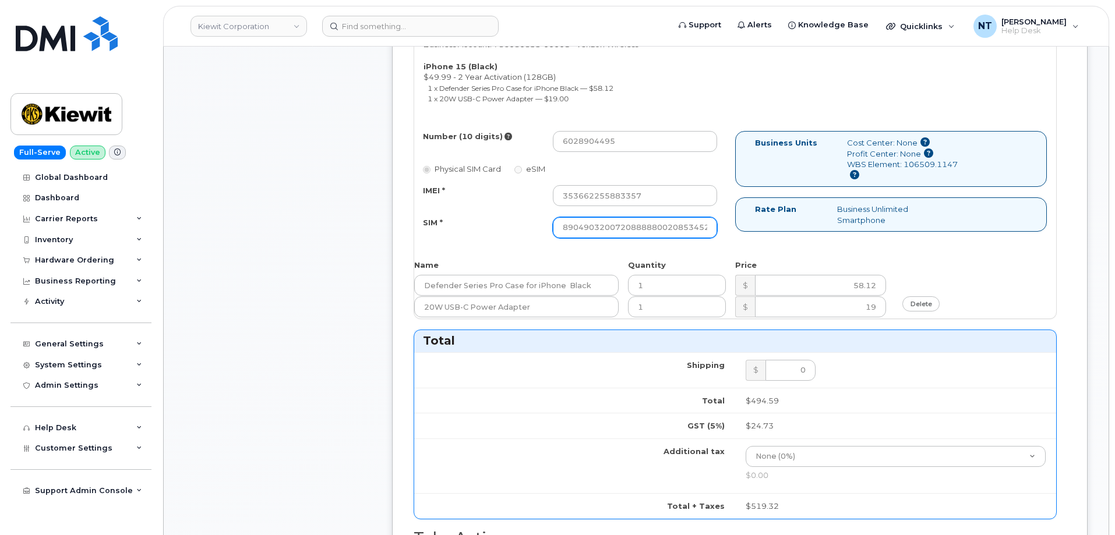
scroll to position [0, 23]
drag, startPoint x: 682, startPoint y: 228, endPoint x: 735, endPoint y: 227, distance: 53.6
click at [735, 227] on div "Number (10 digits) 6028904495 Physical SIM Card eSIM IMEI * 353662255883357 SIM…" at bounding box center [735, 190] width 642 height 118
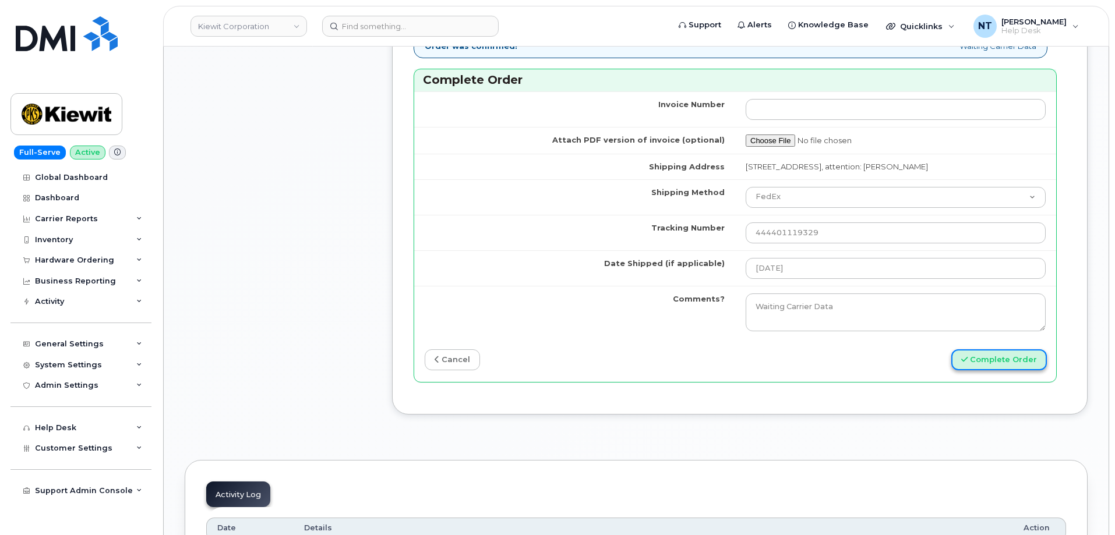
scroll to position [0, 0]
drag, startPoint x: 990, startPoint y: 374, endPoint x: 338, endPoint y: 288, distance: 657.5
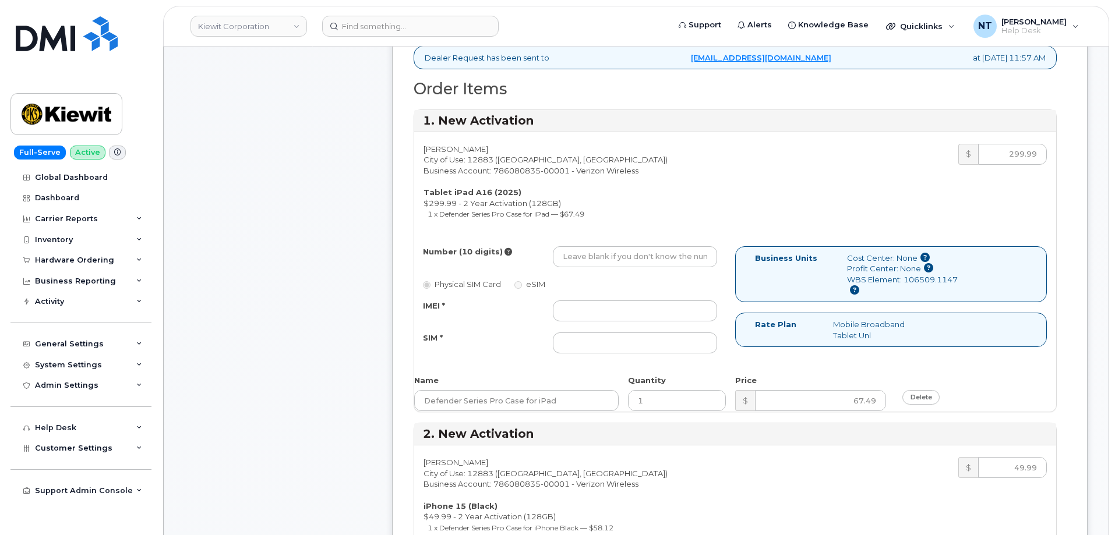
scroll to position [408, 0]
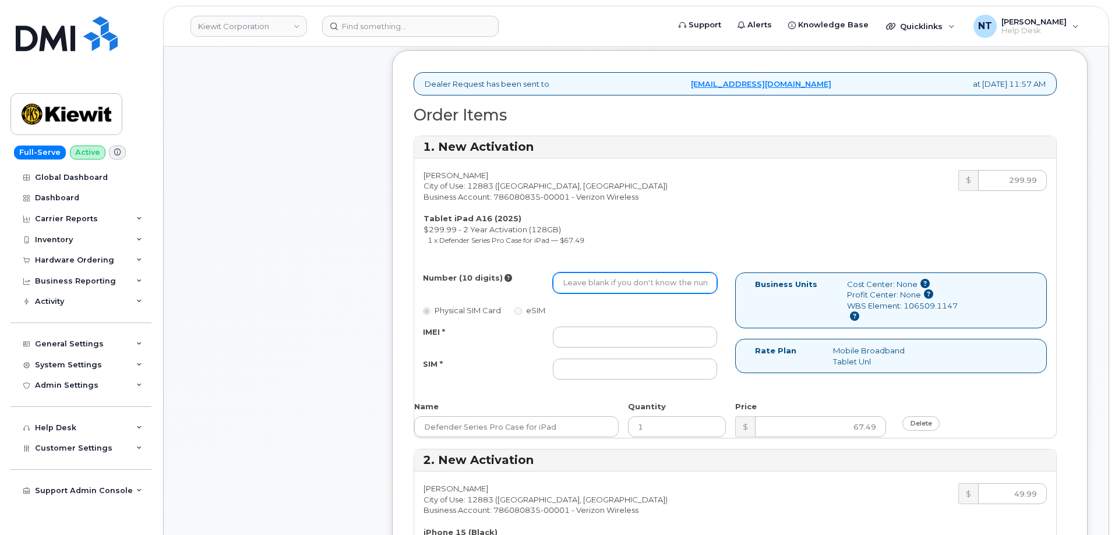
click at [641, 283] on input "Number (10 digits)" at bounding box center [635, 283] width 164 height 21
paste input "602-890-4445"
click at [601, 283] on input "602-890-4445" at bounding box center [635, 283] width 164 height 21
click at [562, 282] on input "6028904445" at bounding box center [635, 283] width 164 height 21
drag, startPoint x: 578, startPoint y: 285, endPoint x: 594, endPoint y: 288, distance: 16.0
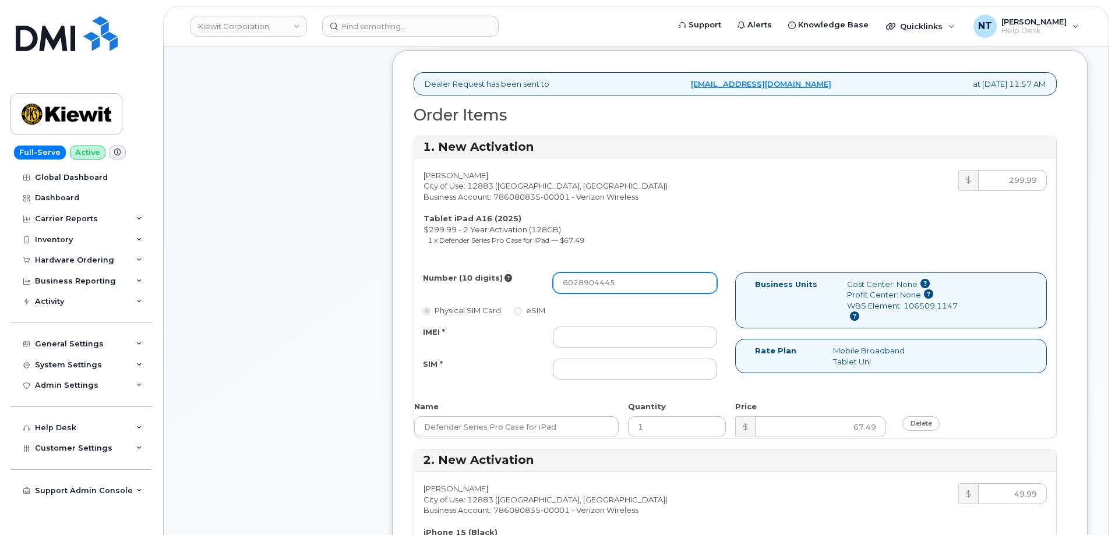
click at [594, 288] on input "6028904445" at bounding box center [635, 283] width 164 height 21
type input "6028904445"
click at [588, 348] on div "IMEI * SIM *" at bounding box center [570, 353] width 312 height 53
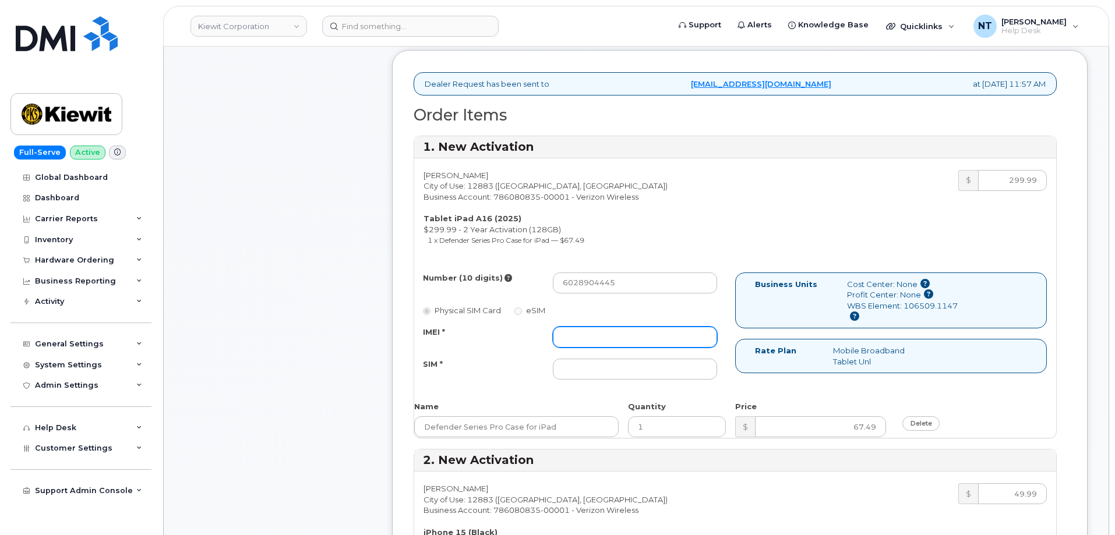
click at [590, 337] on input "IMEI *" at bounding box center [635, 337] width 164 height 21
paste input "352302618406312"
type input "352302618406312"
click at [594, 375] on input "SIM *" at bounding box center [635, 369] width 164 height 21
paste input "89049032007408888700219083549990"
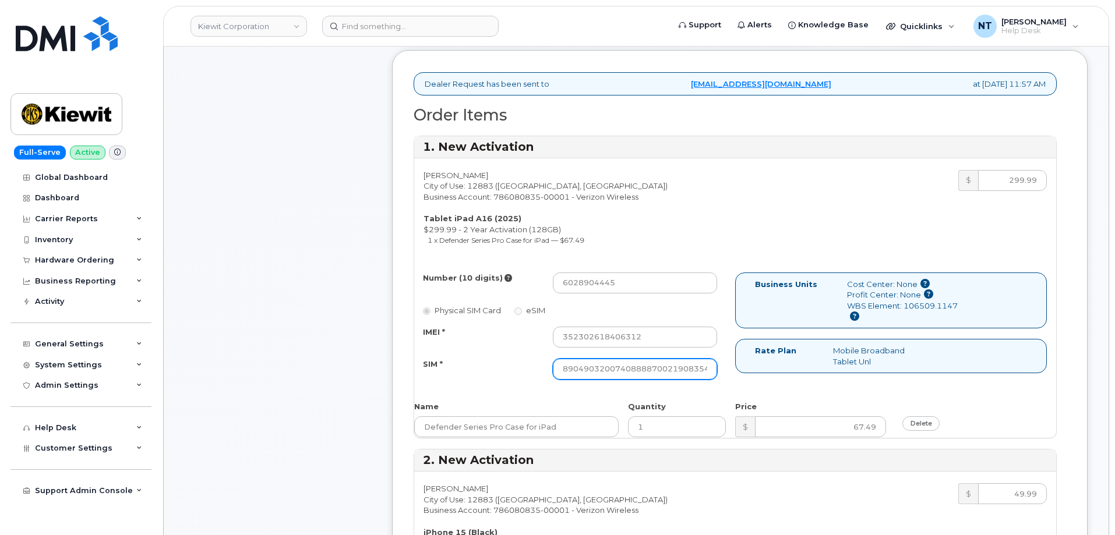
scroll to position [0, 22]
type input "89049032007408888700219083549990"
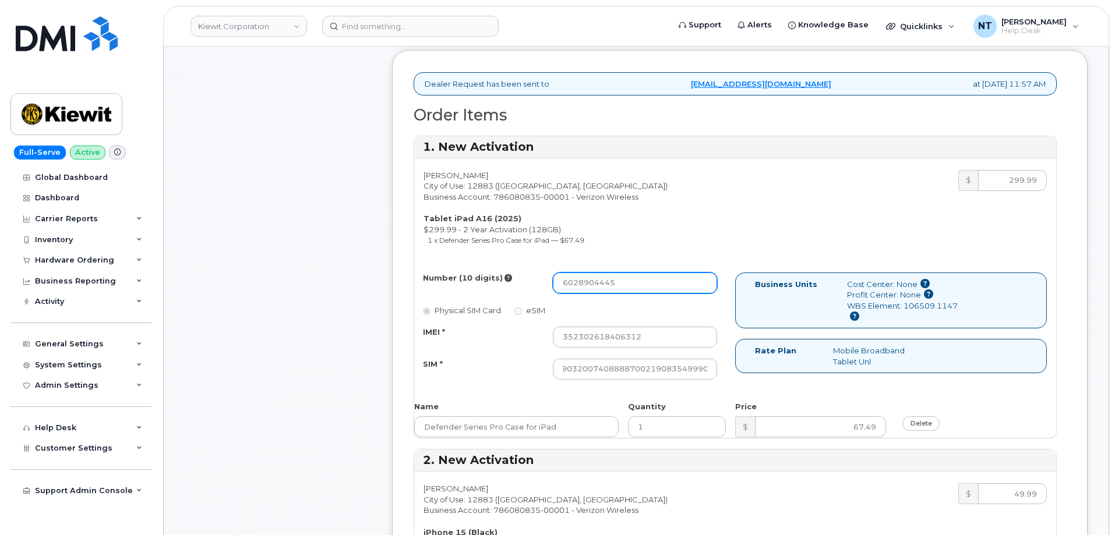
scroll to position [0, 0]
drag, startPoint x: 581, startPoint y: 284, endPoint x: 593, endPoint y: 285, distance: 12.4
click at [593, 285] on input "6028904445" at bounding box center [635, 283] width 164 height 21
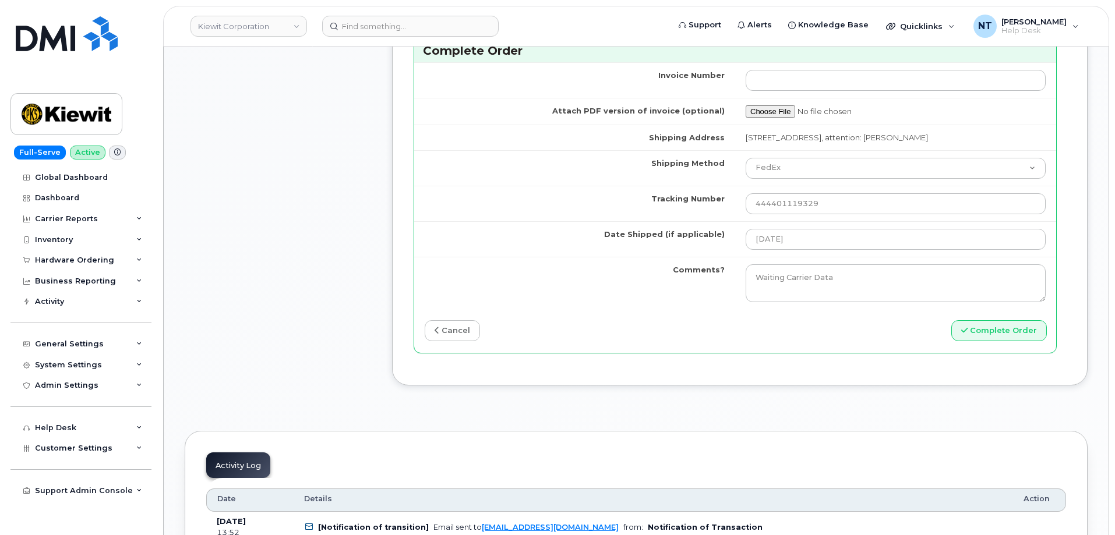
scroll to position [1457, 0]
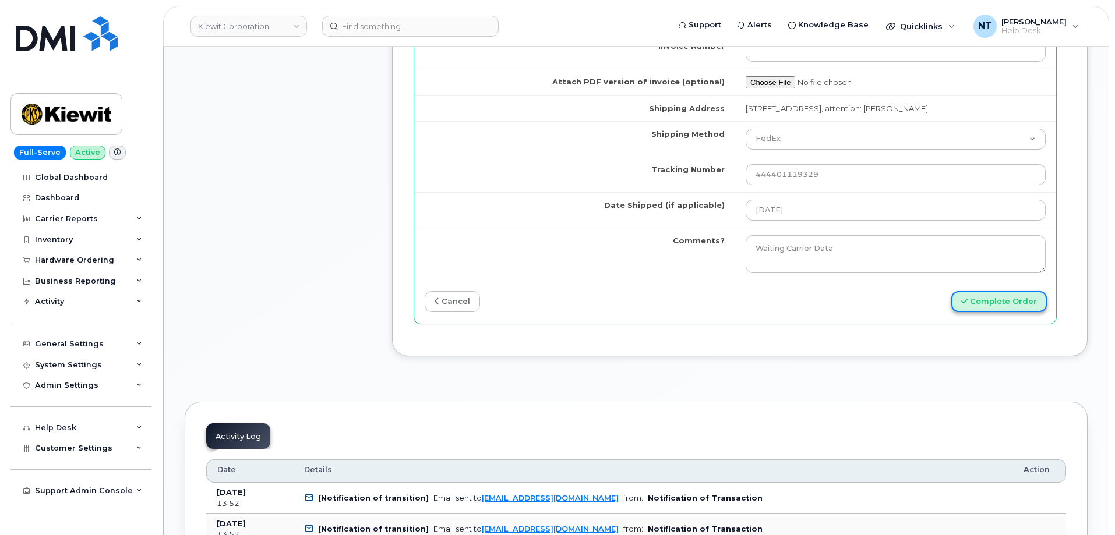
click at [1013, 313] on button "Complete Order" at bounding box center [999, 302] width 96 height 22
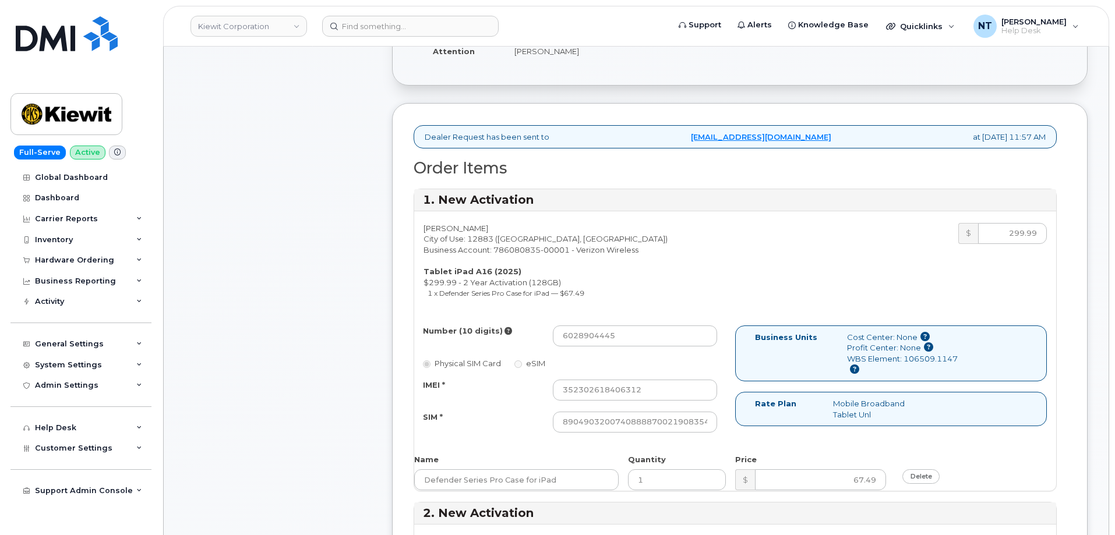
scroll to position [291, 0]
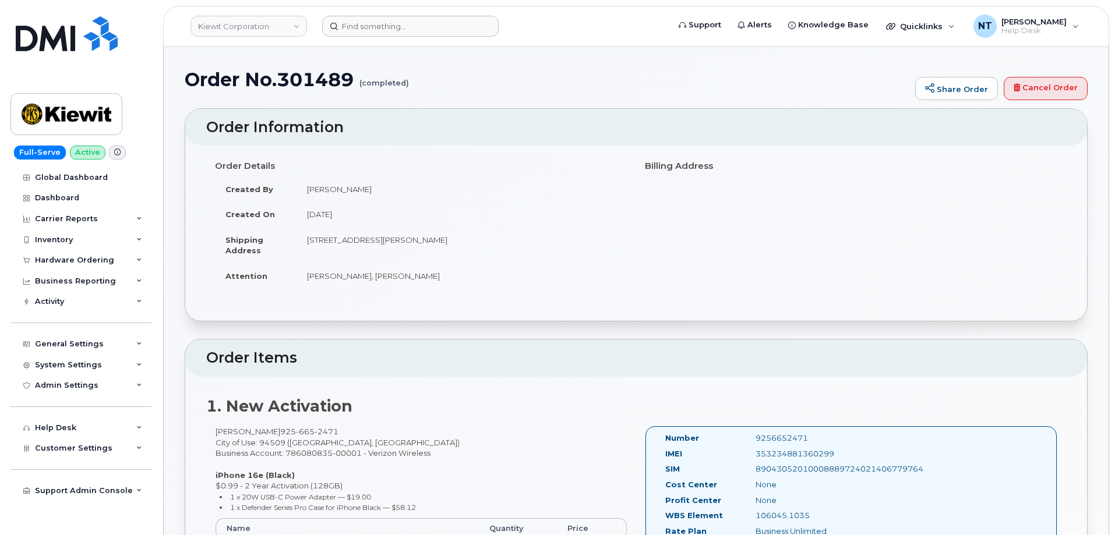
scroll to position [118, 0]
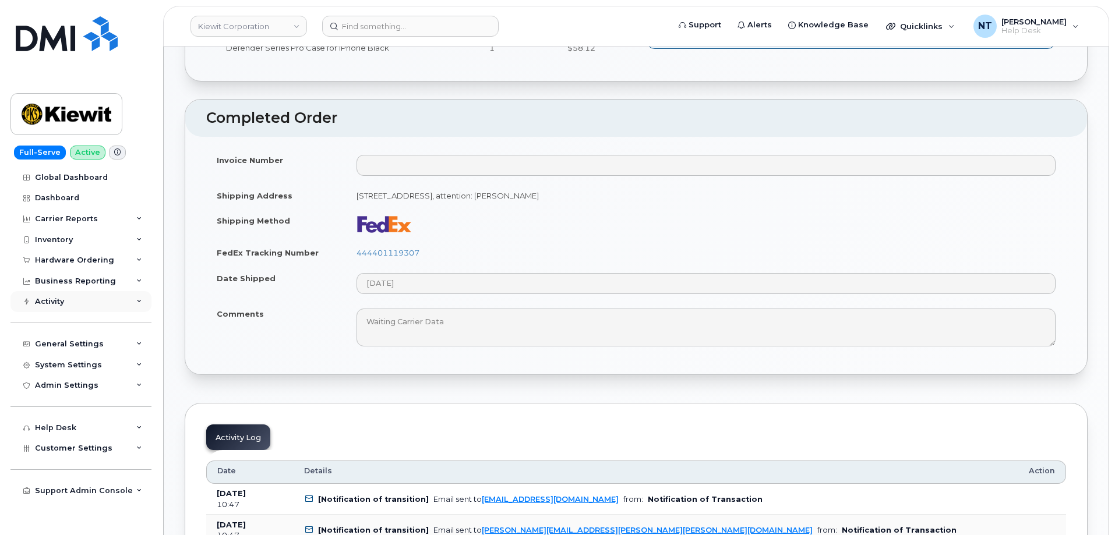
scroll to position [351, 0]
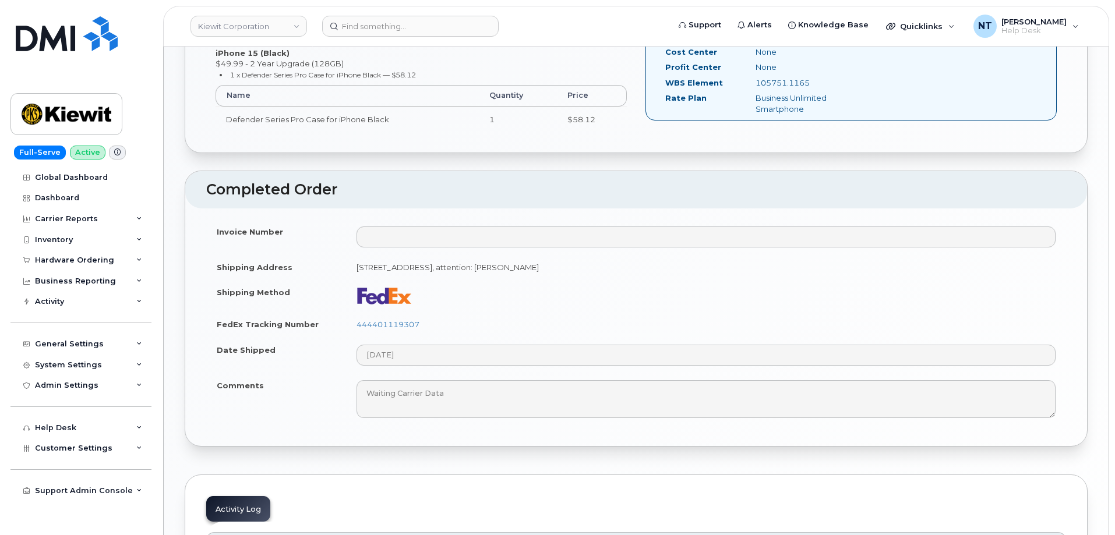
scroll to position [524, 0]
